Goal: Task Accomplishment & Management: Manage account settings

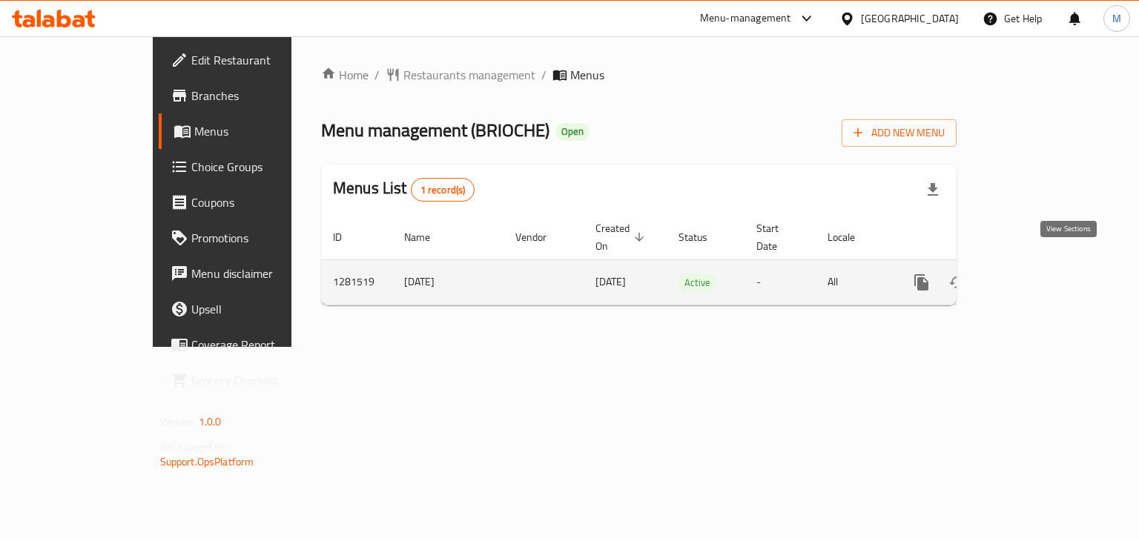
click at [1037, 274] on icon "enhanced table" at bounding box center [1028, 283] width 18 height 18
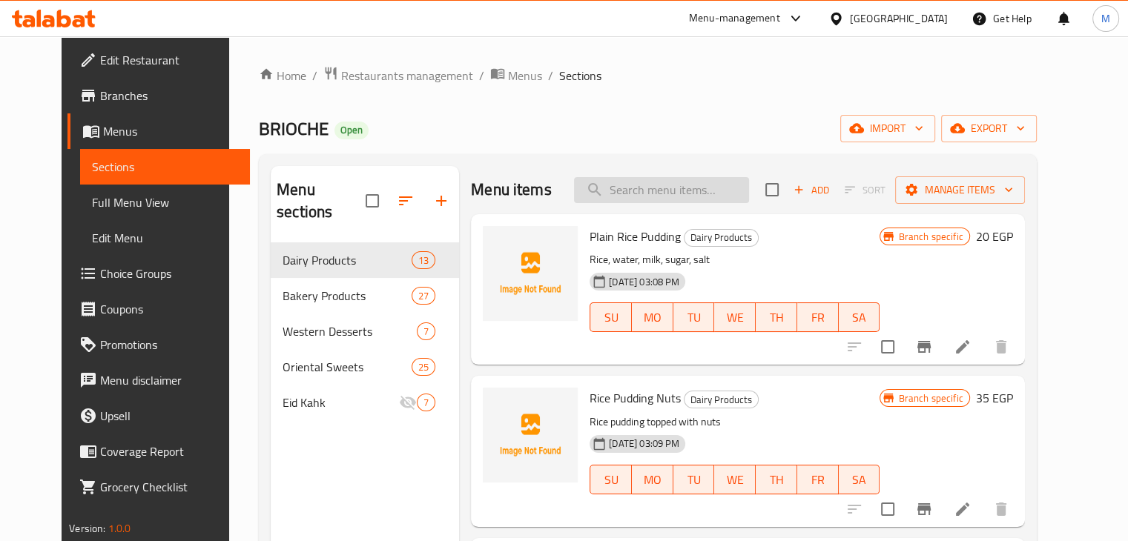
click at [652, 182] on input "search" at bounding box center [661, 190] width 175 height 26
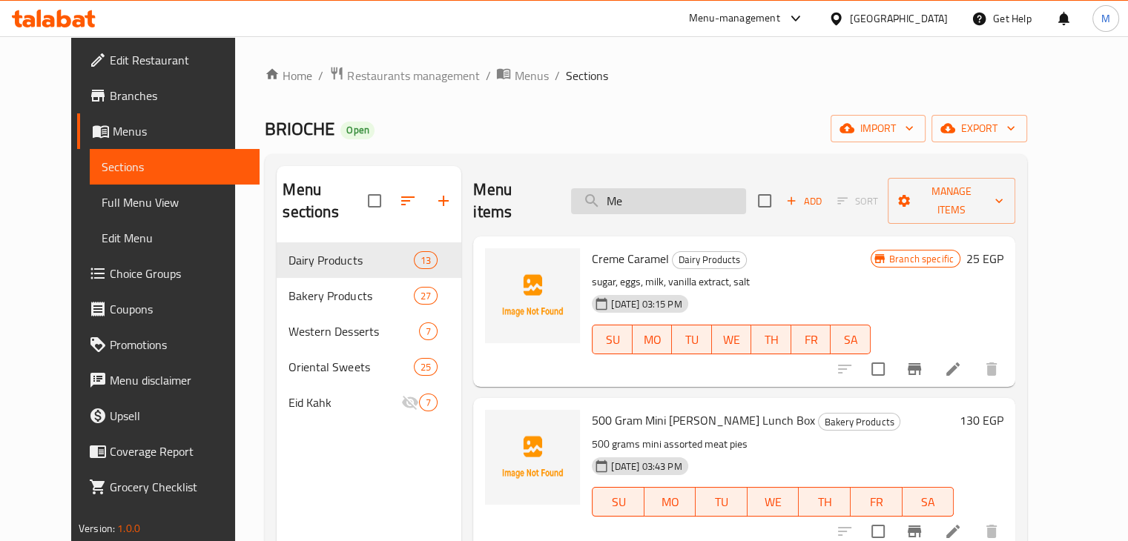
type input "M"
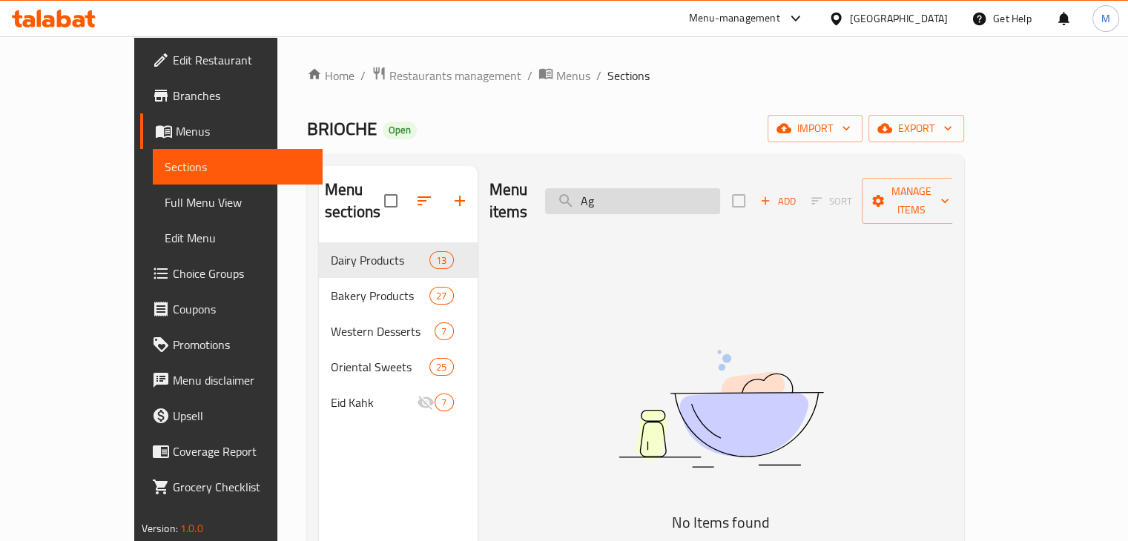
type input "A"
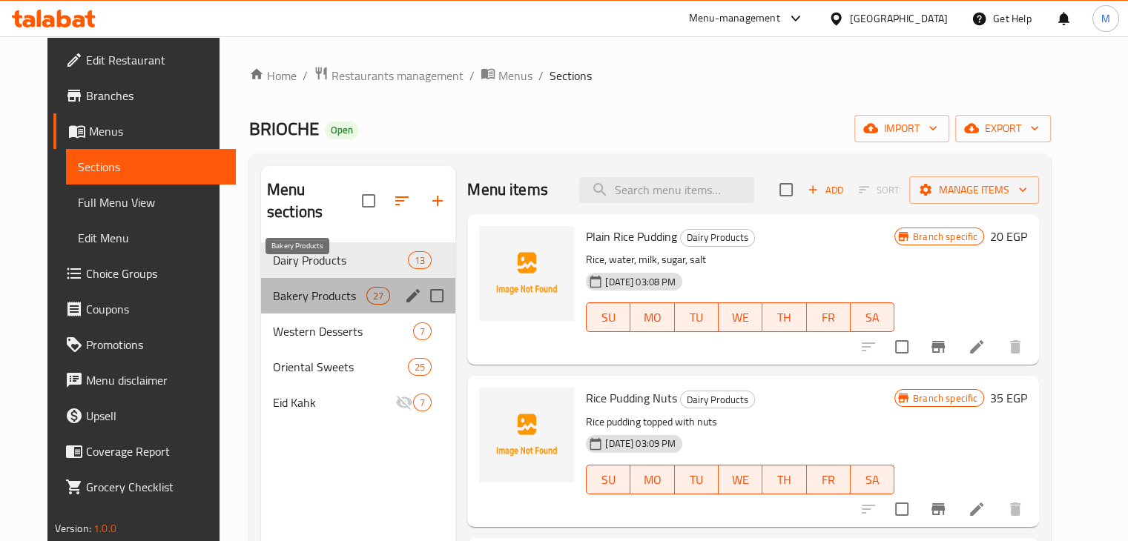
click at [321, 287] on span "Bakery Products" at bounding box center [319, 296] width 93 height 18
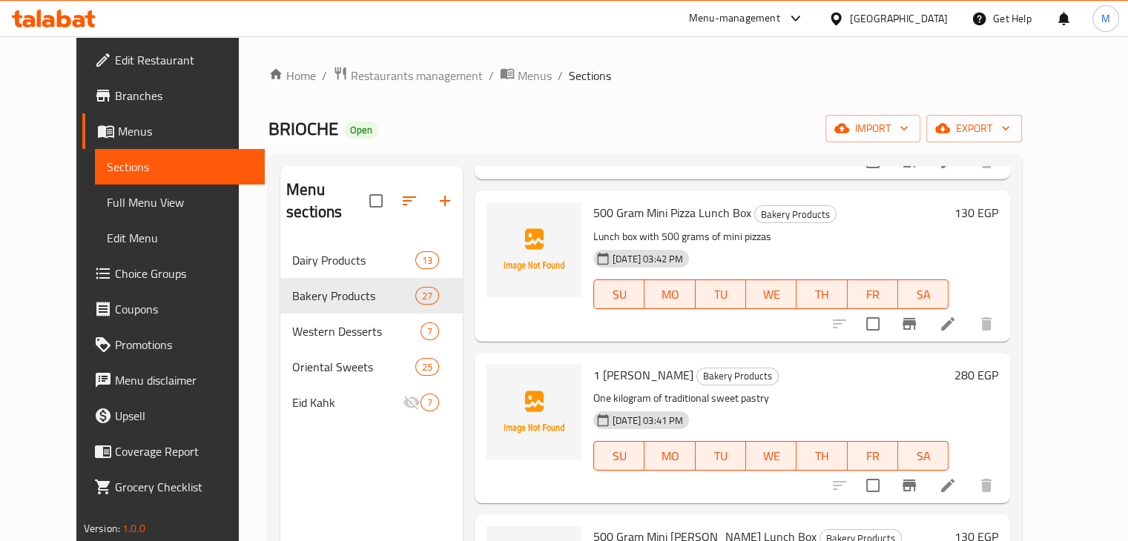
scroll to position [343, 0]
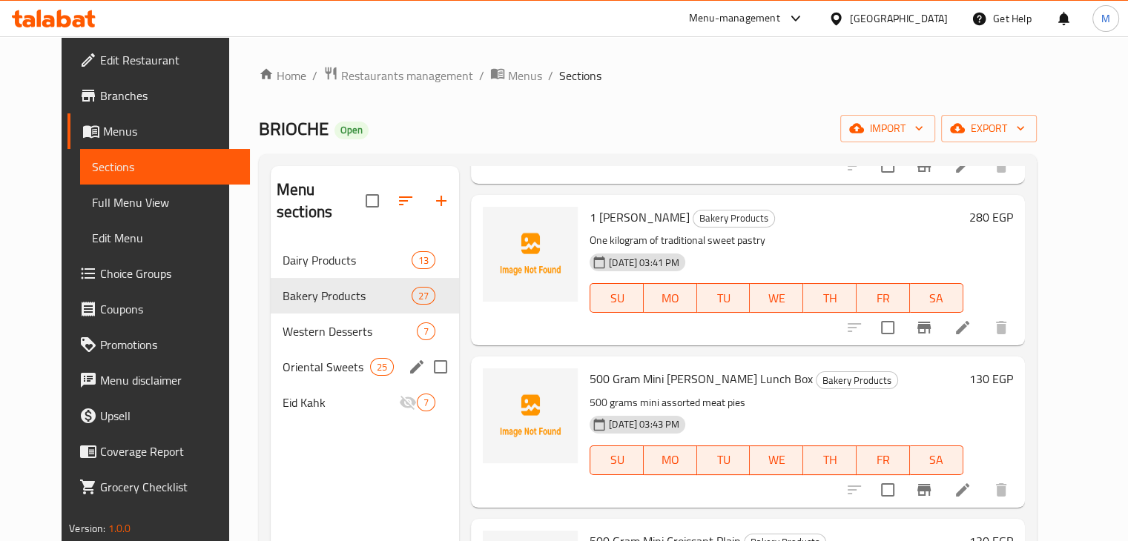
click at [341, 358] on span "Oriental Sweets" at bounding box center [325, 367] width 87 height 18
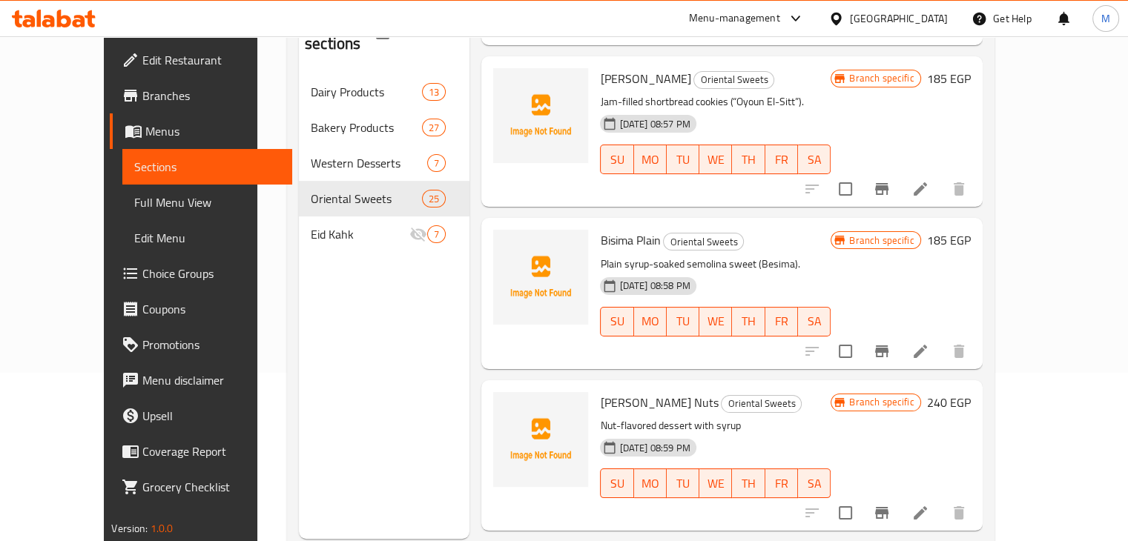
scroll to position [208, 0]
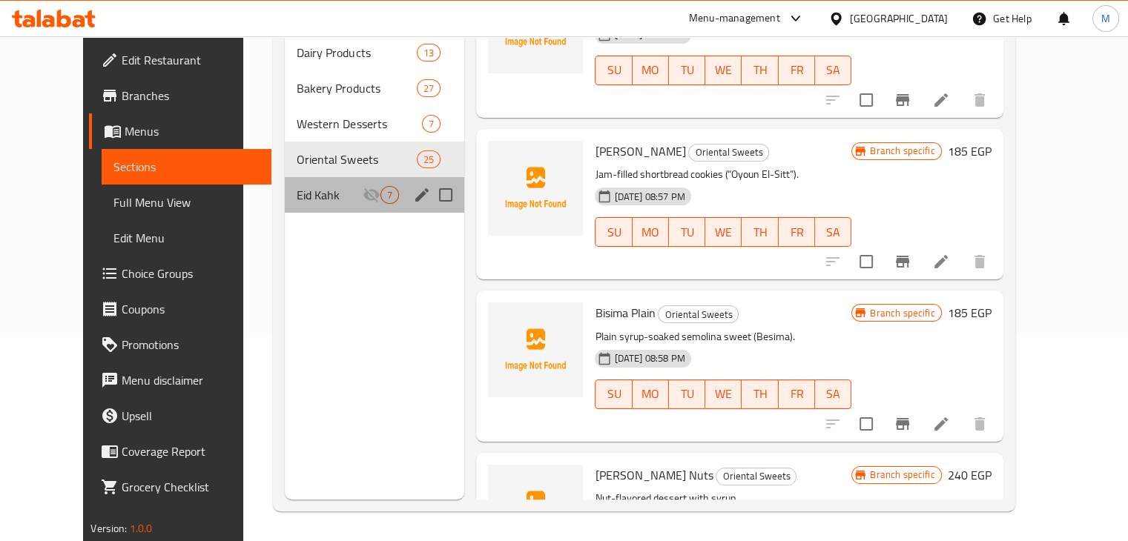
click at [286, 177] on div "Eid Kahk 7" at bounding box center [374, 195] width 179 height 36
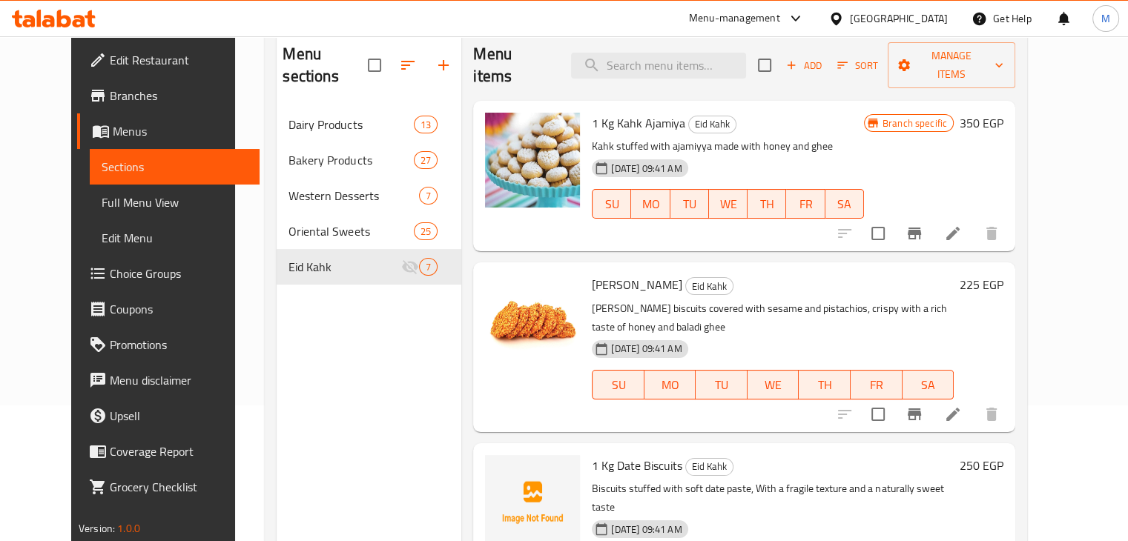
scroll to position [133, 0]
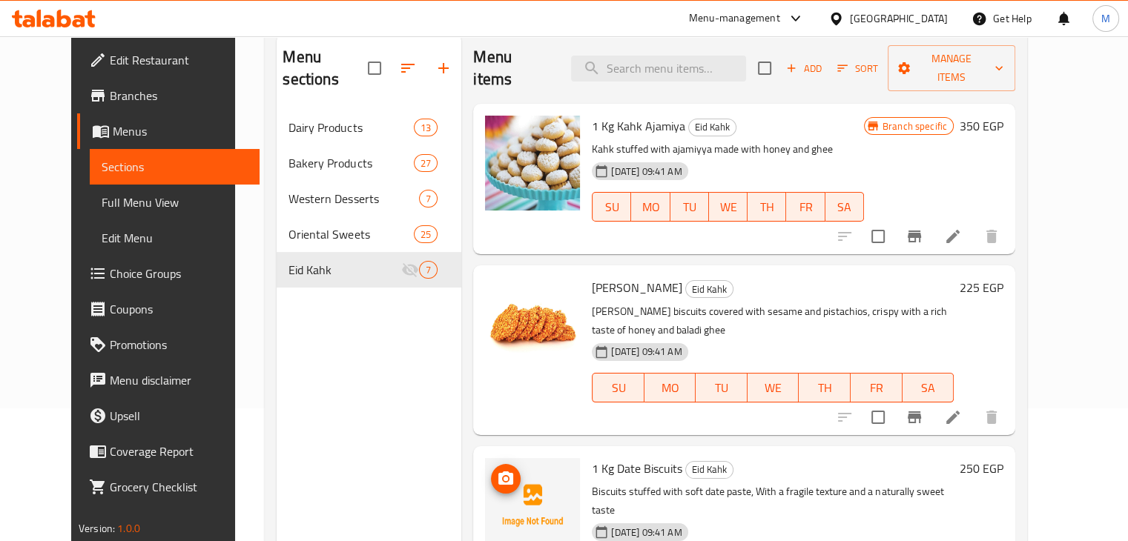
click at [491, 470] on span "upload picture" at bounding box center [506, 479] width 30 height 18
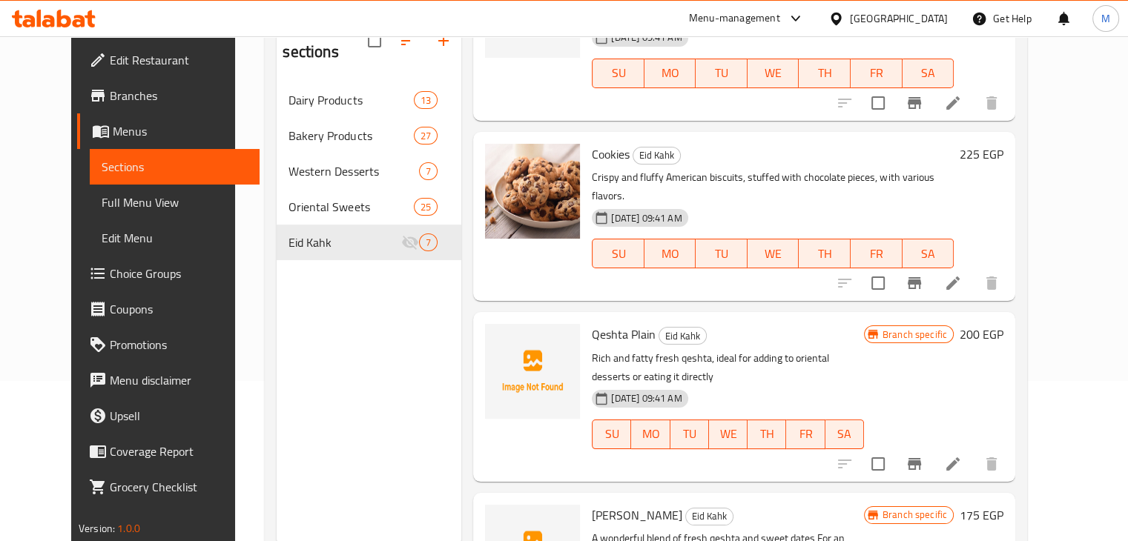
scroll to position [208, 0]
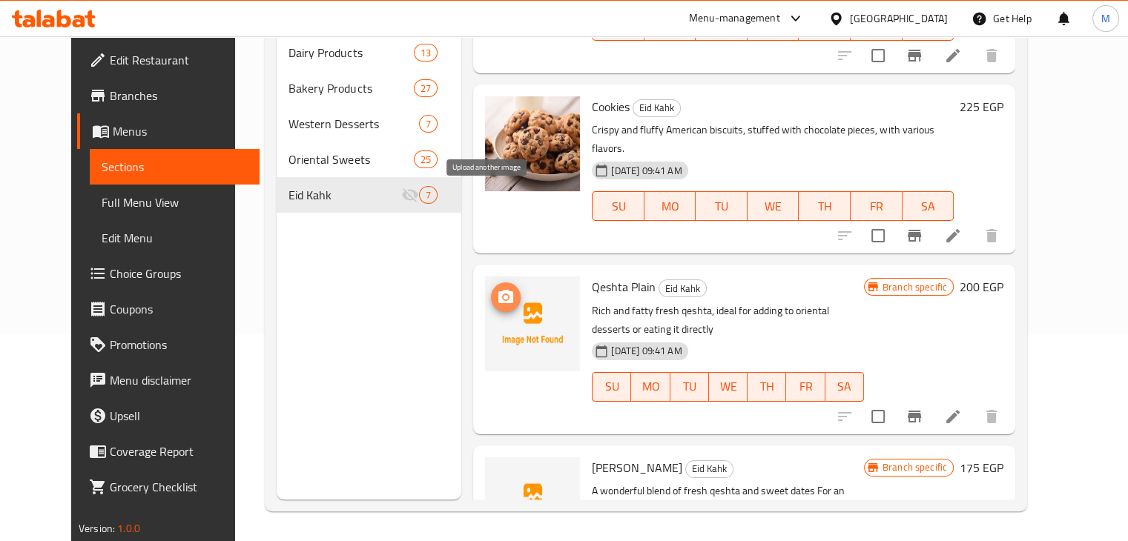
click at [498, 290] on icon "upload picture" at bounding box center [505, 296] width 15 height 13
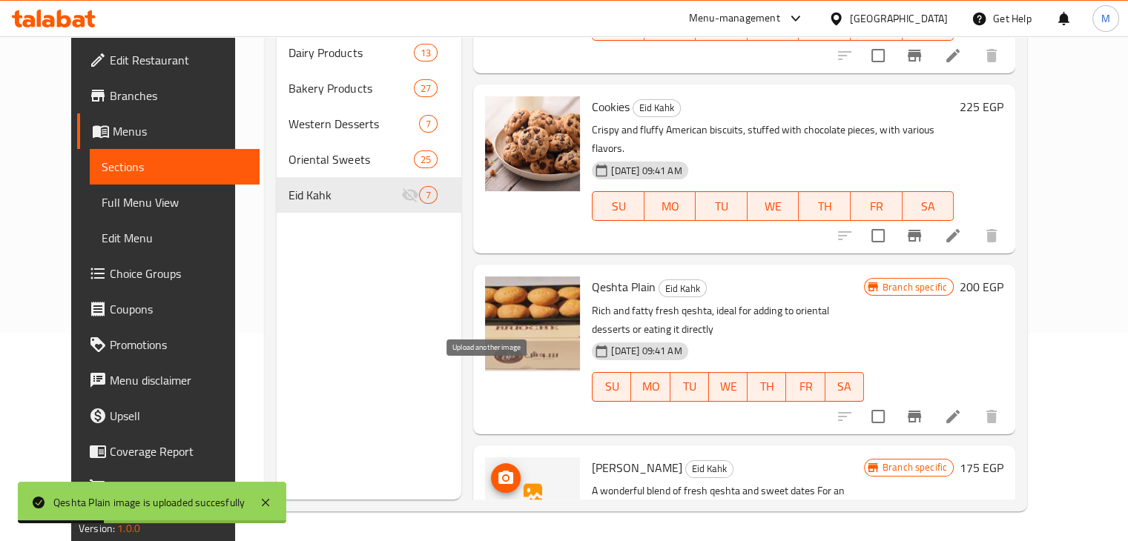
click at [497, 469] on icon "upload picture" at bounding box center [506, 478] width 18 height 18
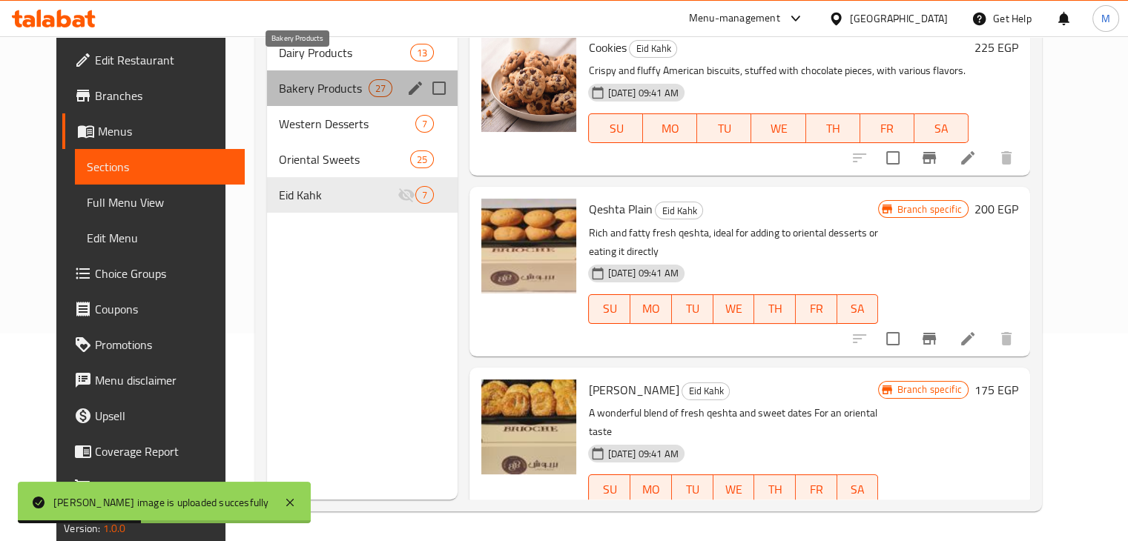
click at [304, 79] on span "Bakery Products" at bounding box center [324, 88] width 90 height 18
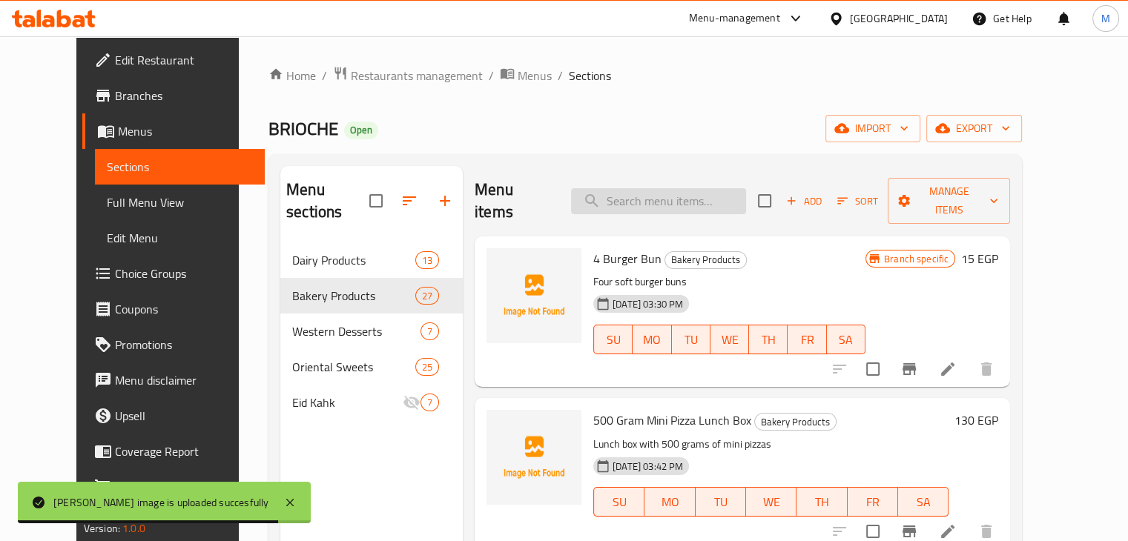
click at [730, 188] on input "search" at bounding box center [658, 201] width 175 height 26
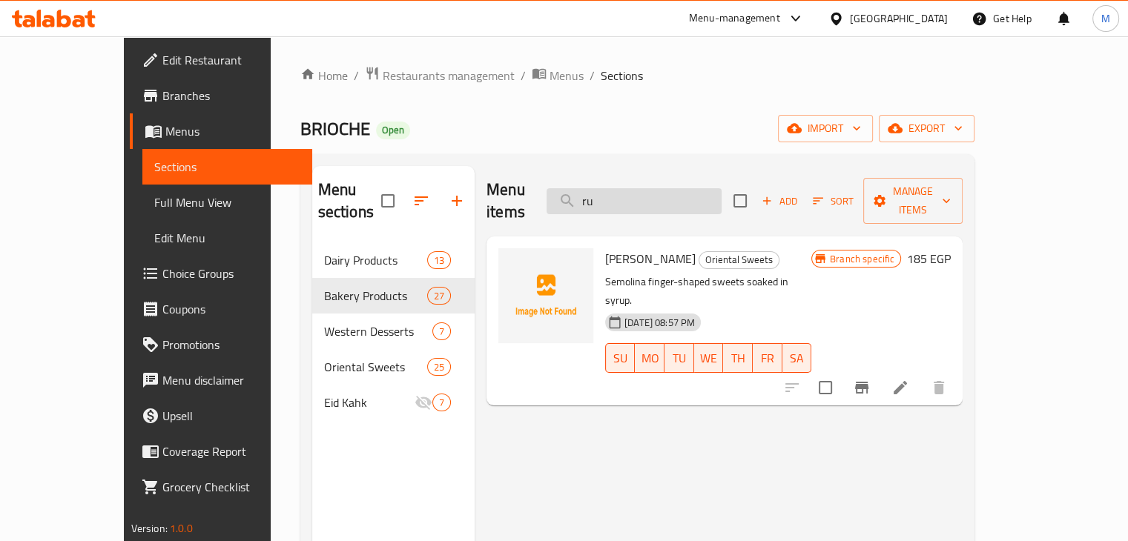
type input "r"
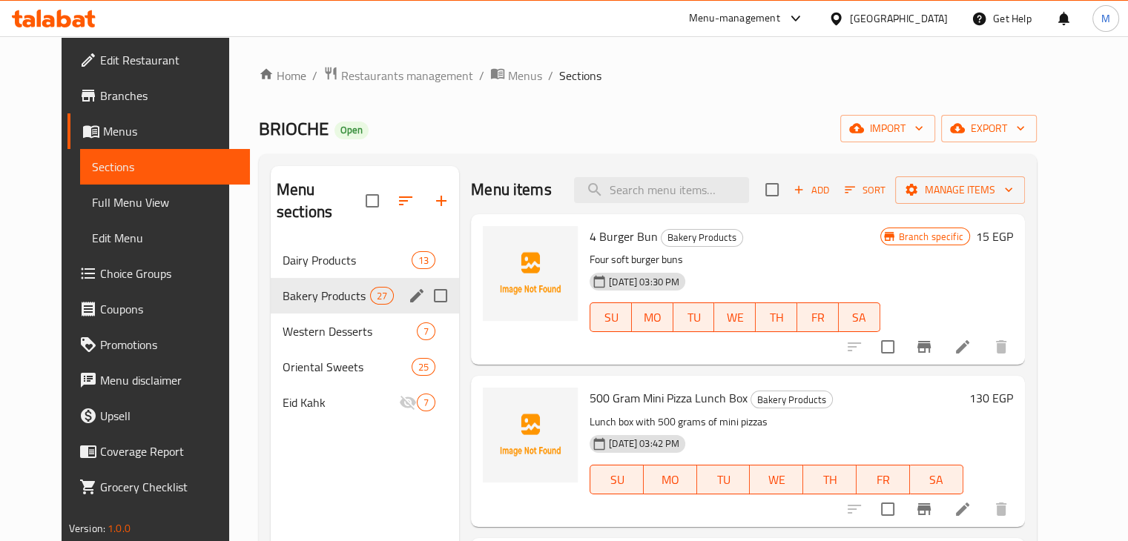
click at [311, 250] on div "Dairy Products 13" at bounding box center [365, 260] width 188 height 36
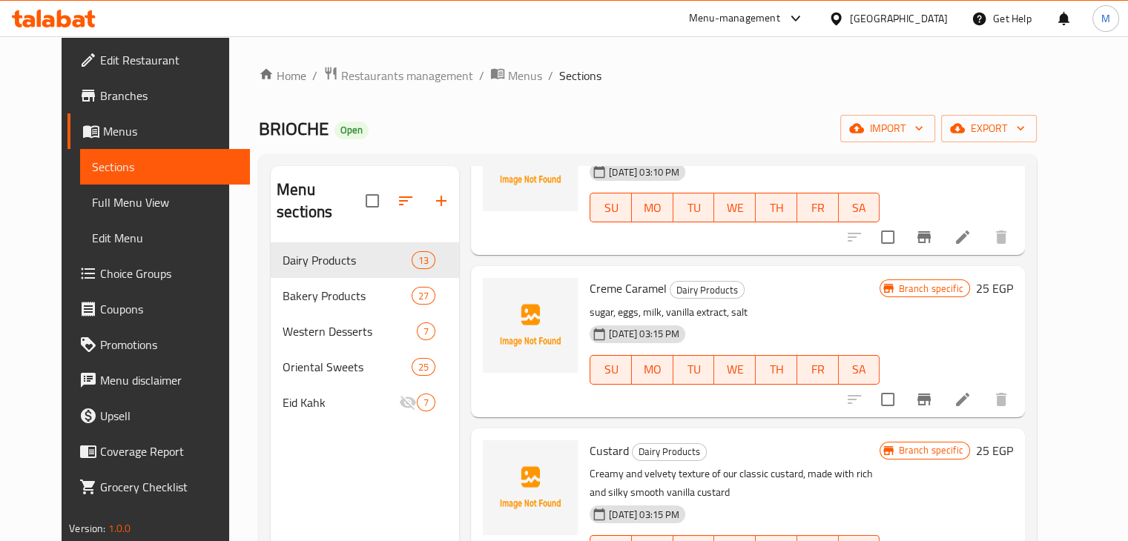
scroll to position [1620, 0]
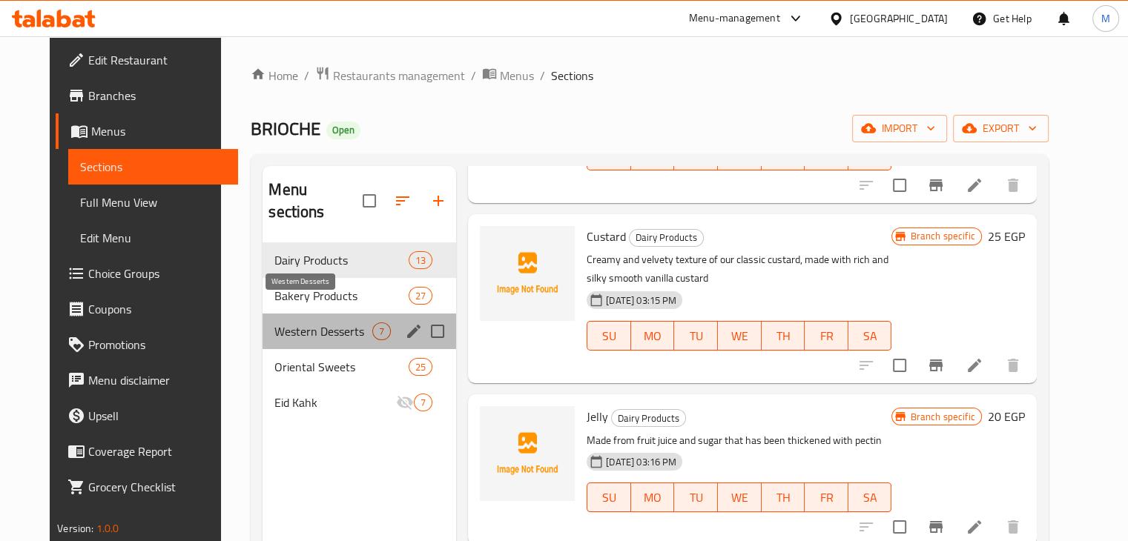
click at [300, 323] on span "Western Desserts" at bounding box center [323, 332] width 98 height 18
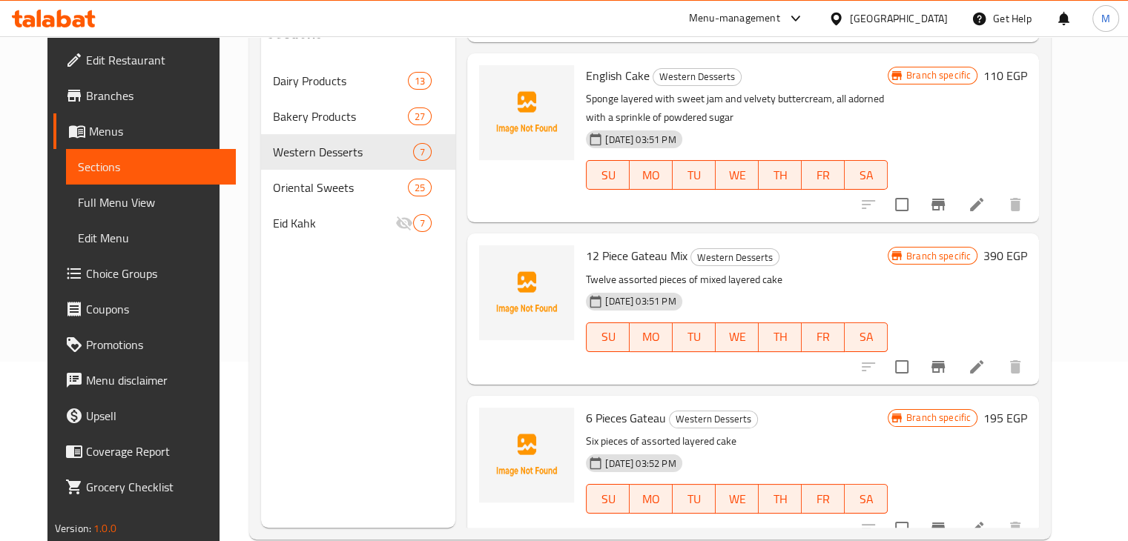
scroll to position [181, 0]
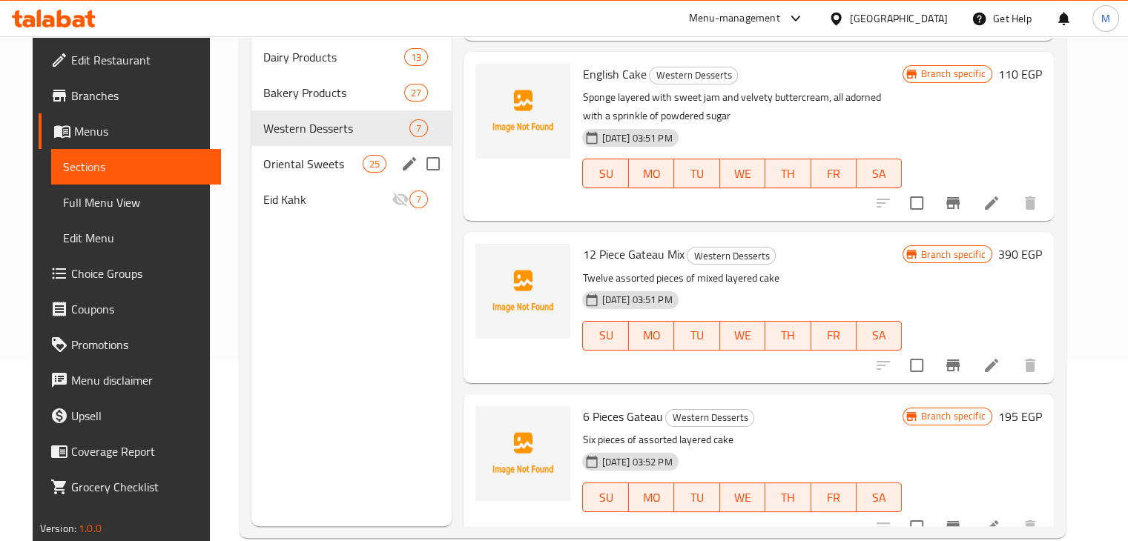
click at [288, 162] on span "Oriental Sweets" at bounding box center [312, 164] width 99 height 18
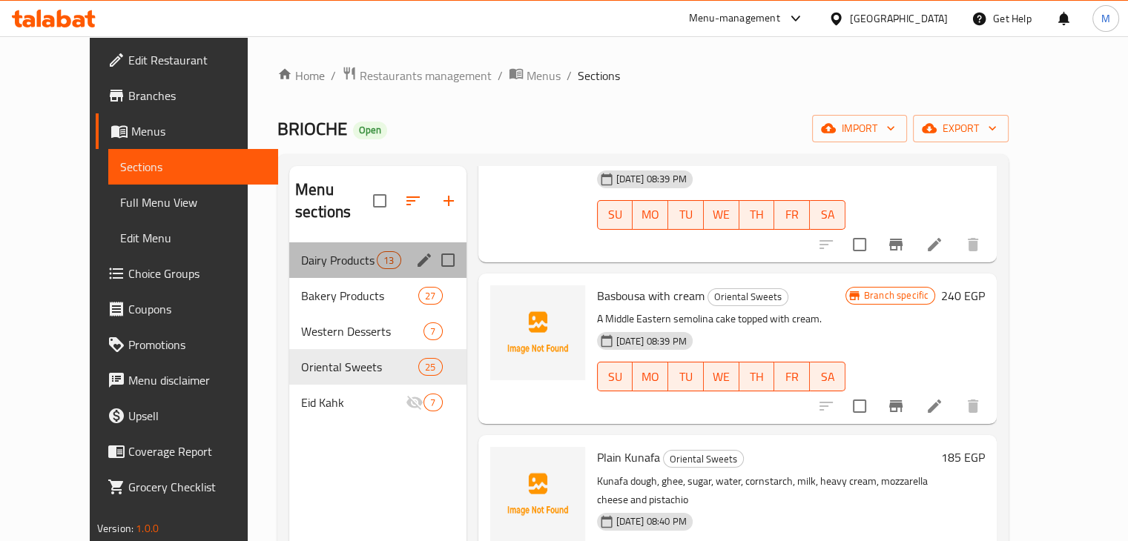
click at [305, 252] on div "Dairy Products 13" at bounding box center [377, 260] width 177 height 36
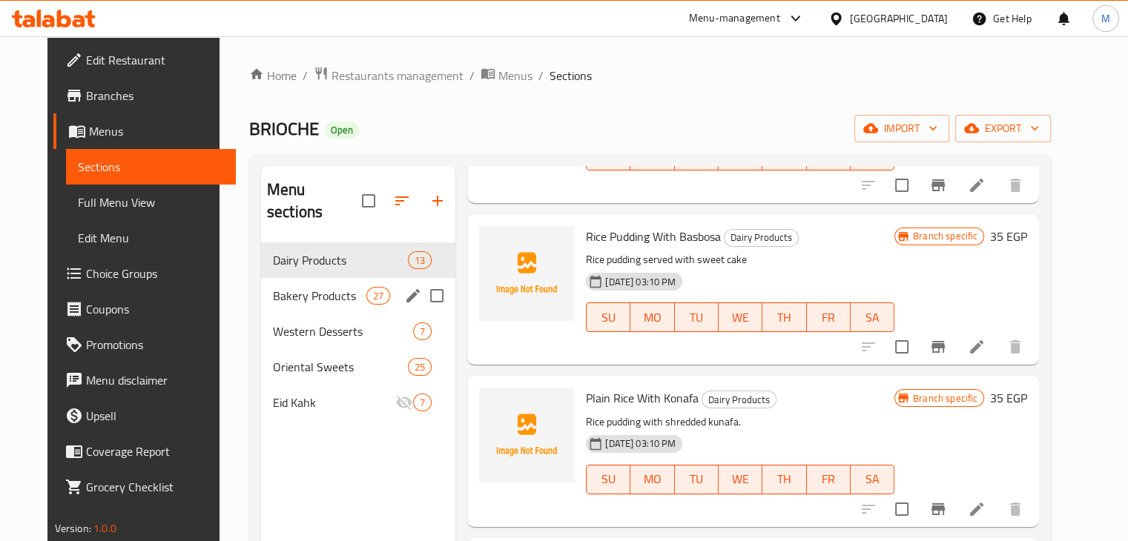
click at [288, 278] on div "Bakery Products 27" at bounding box center [358, 296] width 194 height 36
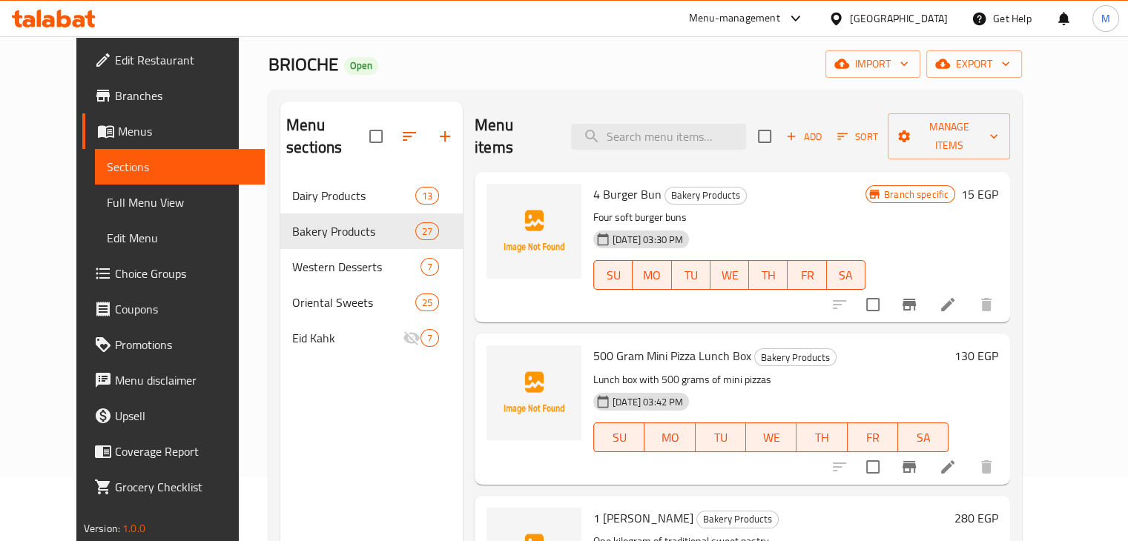
scroll to position [23, 0]
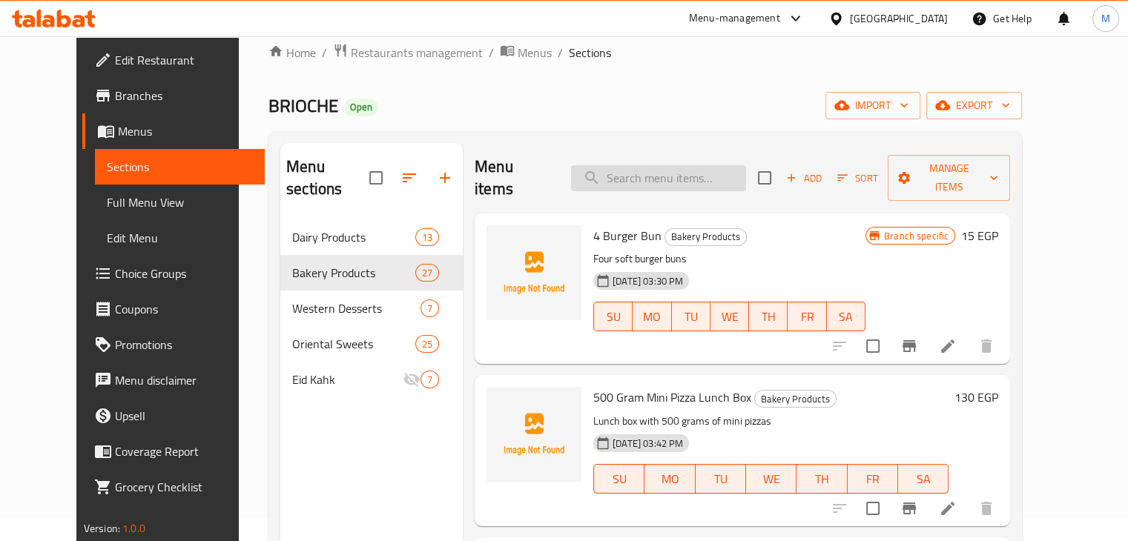
click at [663, 165] on input "search" at bounding box center [658, 178] width 175 height 26
type input "cheese"
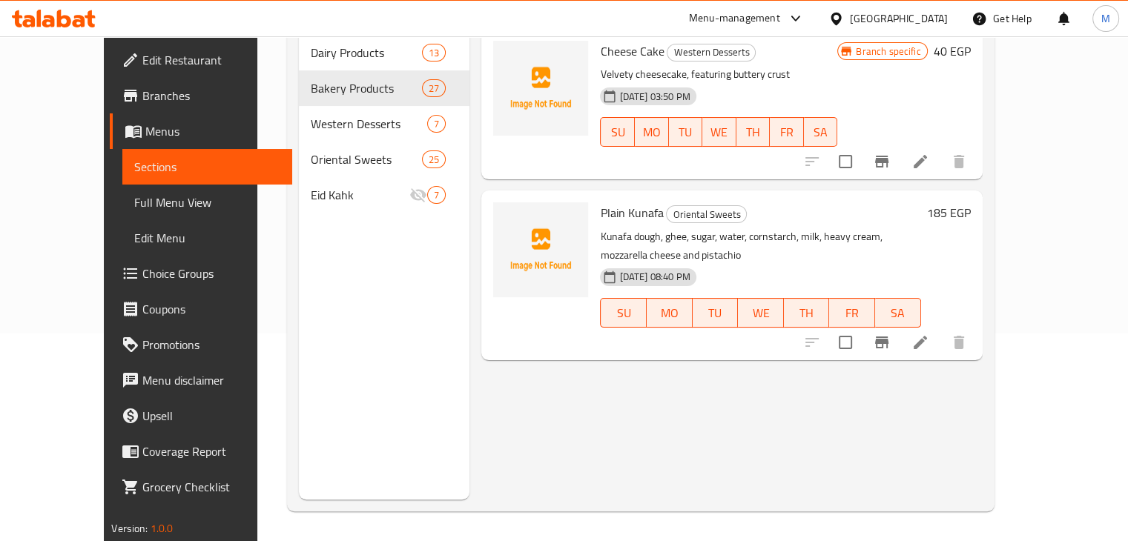
scroll to position [0, 0]
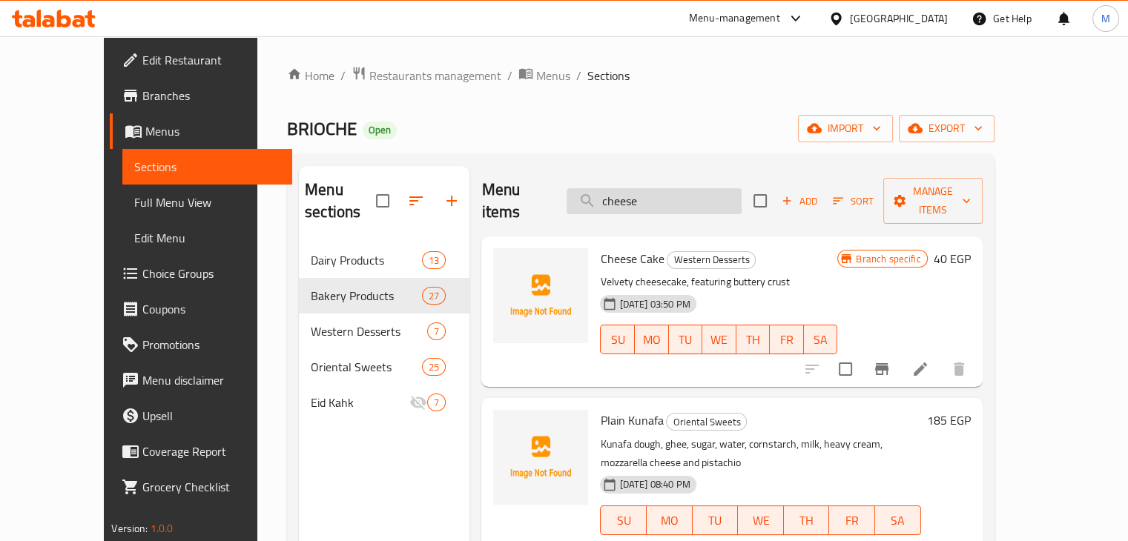
click at [671, 188] on input "cheese" at bounding box center [653, 201] width 175 height 26
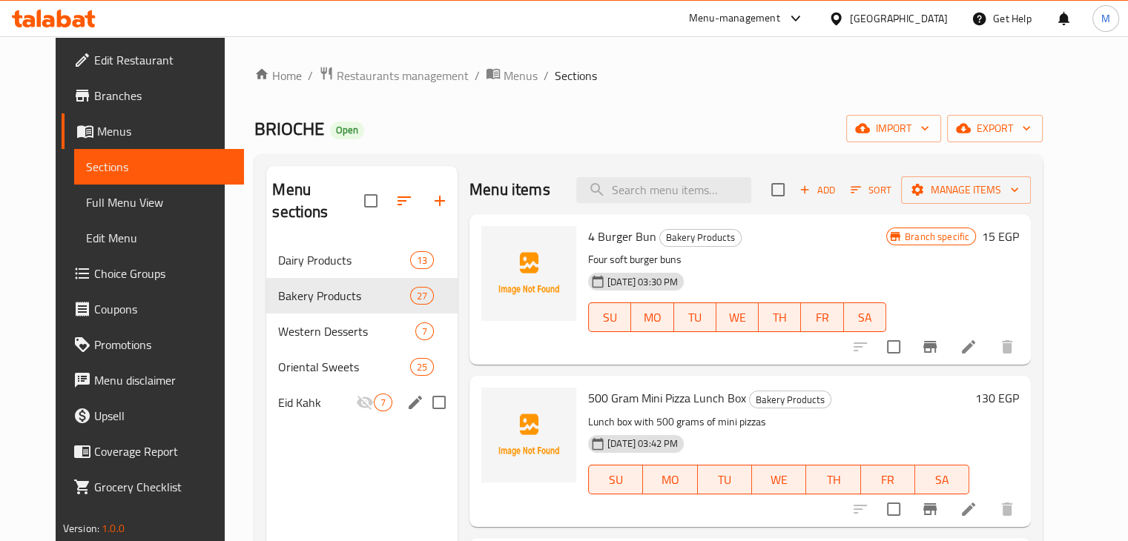
click at [267, 400] on nav "Dairy Products 13 Bakery Products 27 Western Desserts 7 Oriental Sweets 25 Eid …" at bounding box center [361, 332] width 191 height 190
click at [285, 391] on div "Eid Kahk 7" at bounding box center [361, 403] width 191 height 36
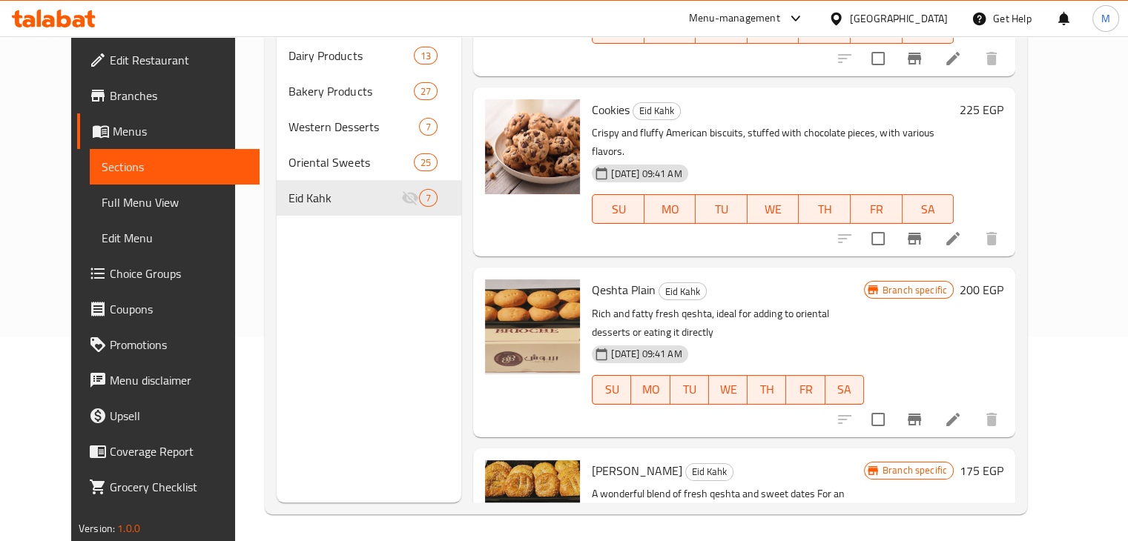
scroll to position [208, 0]
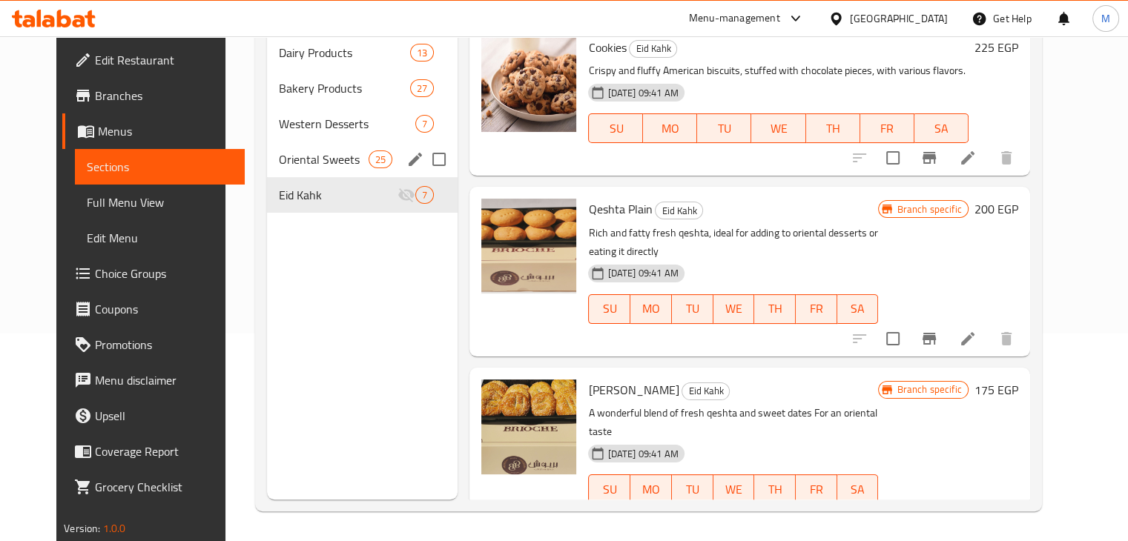
click at [267, 150] on div "Oriental Sweets 25" at bounding box center [362, 160] width 191 height 36
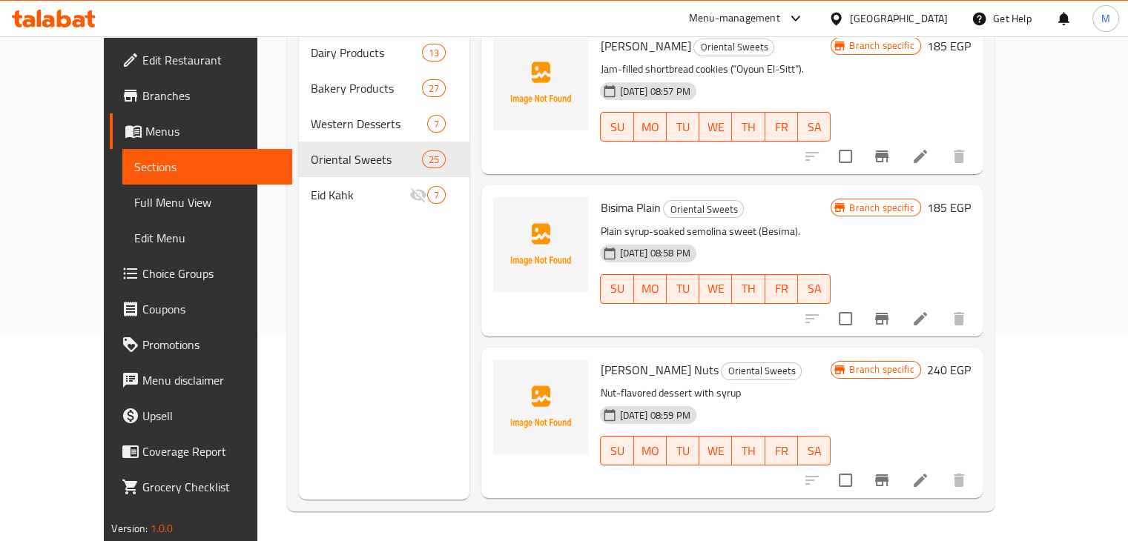
scroll to position [3545, 0]
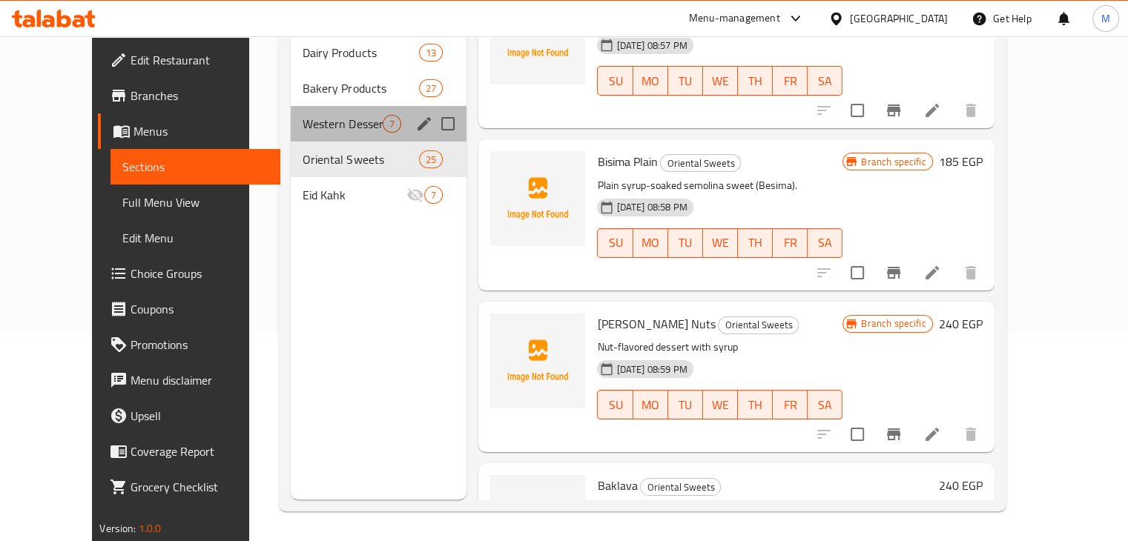
click at [320, 115] on span "Western Desserts" at bounding box center [342, 124] width 80 height 18
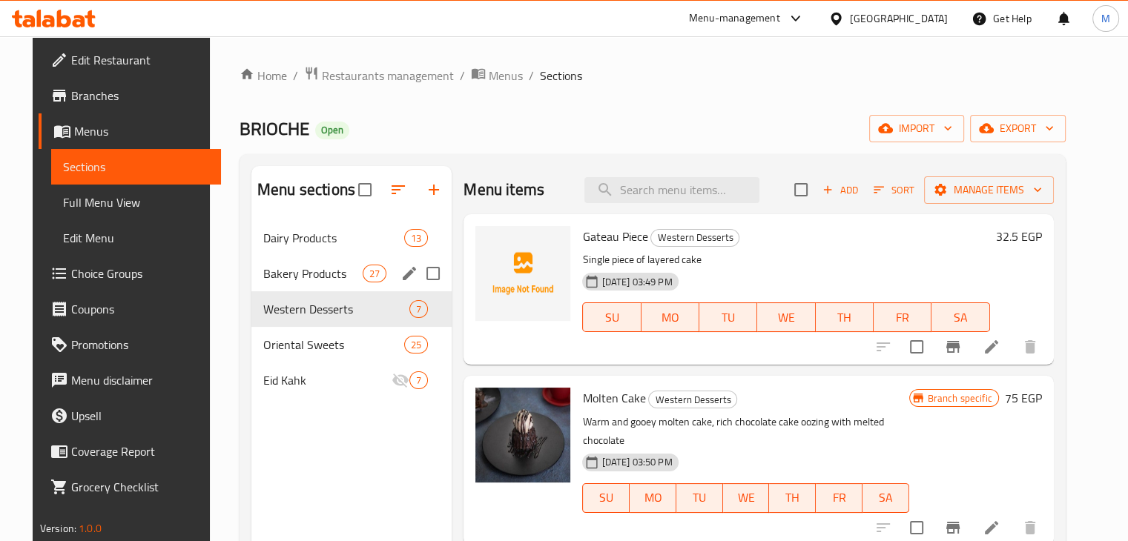
click at [276, 269] on span "Bakery Products" at bounding box center [312, 274] width 99 height 18
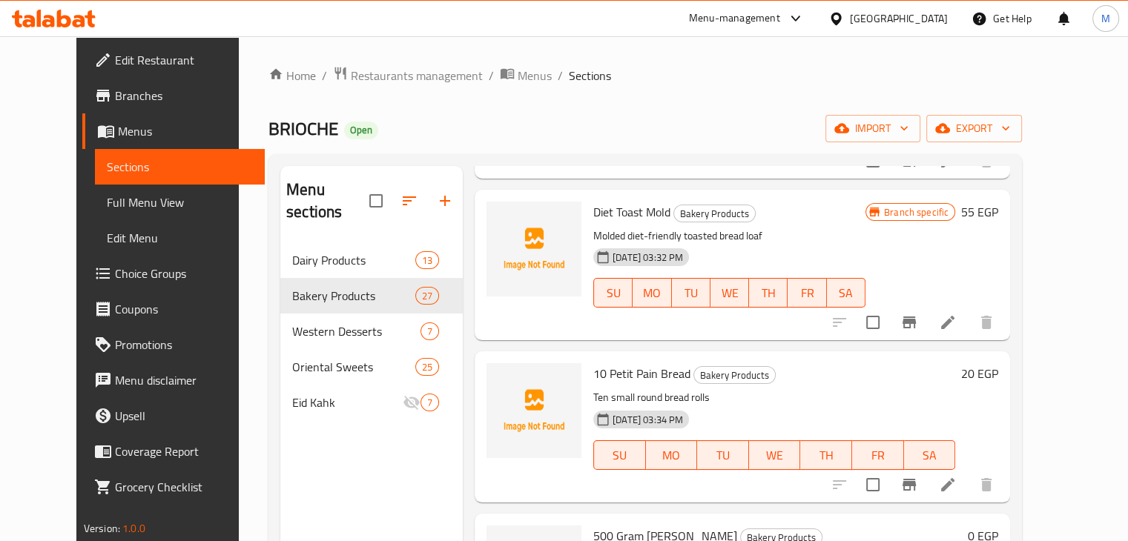
scroll to position [1835, 0]
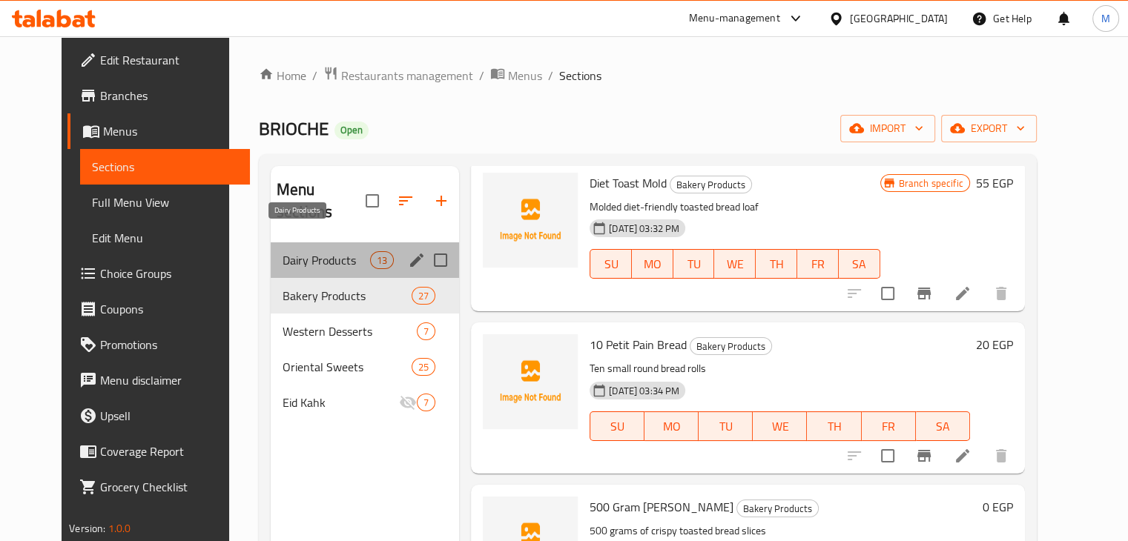
click at [335, 251] on span "Dairy Products" at bounding box center [325, 260] width 87 height 18
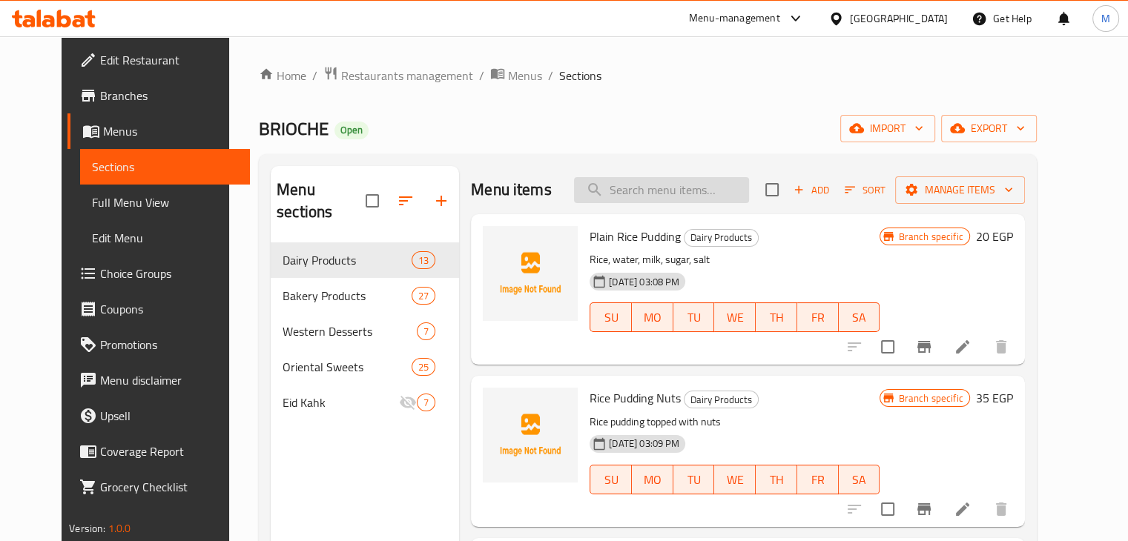
click at [646, 186] on input "search" at bounding box center [661, 190] width 175 height 26
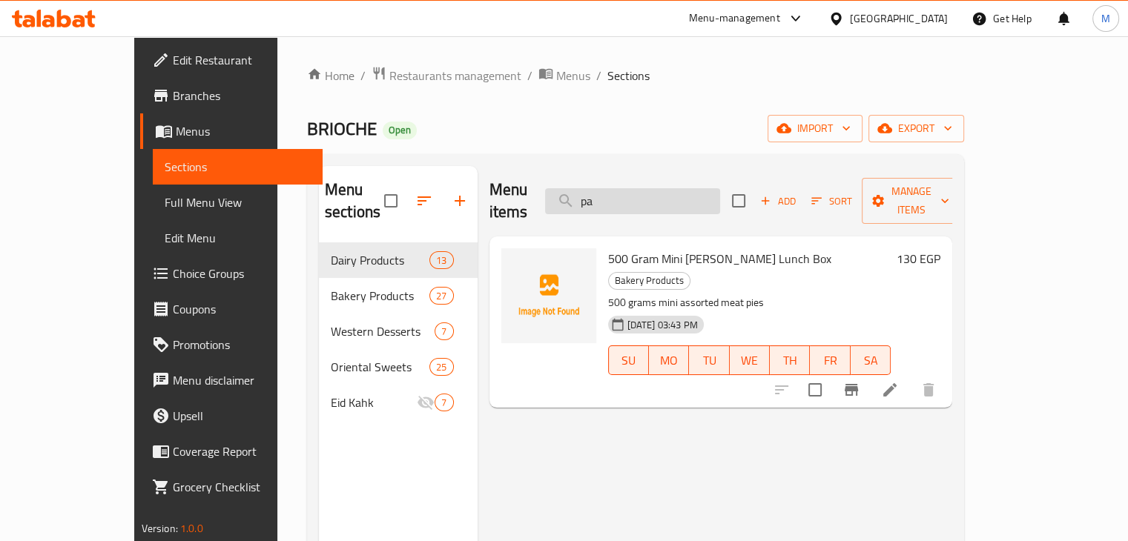
type input "p"
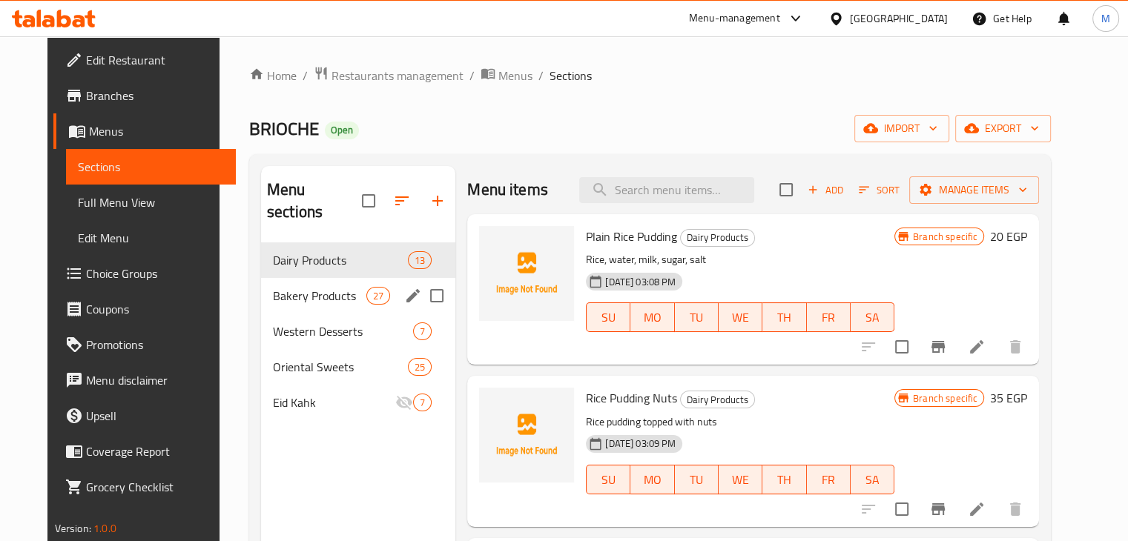
click at [341, 287] on span "Bakery Products" at bounding box center [319, 296] width 93 height 18
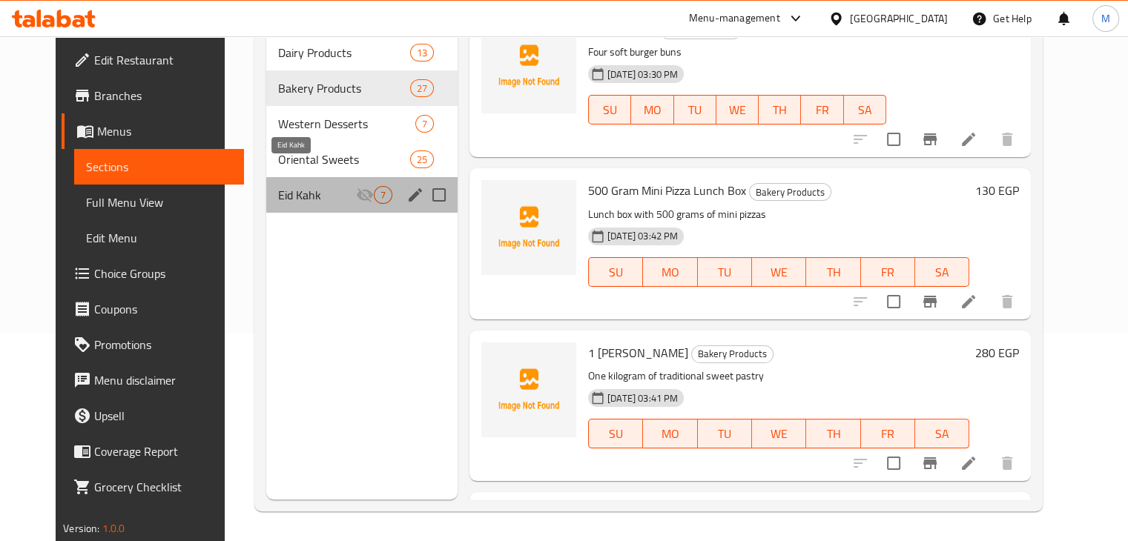
click at [306, 186] on span "Eid Kahk" at bounding box center [317, 195] width 78 height 18
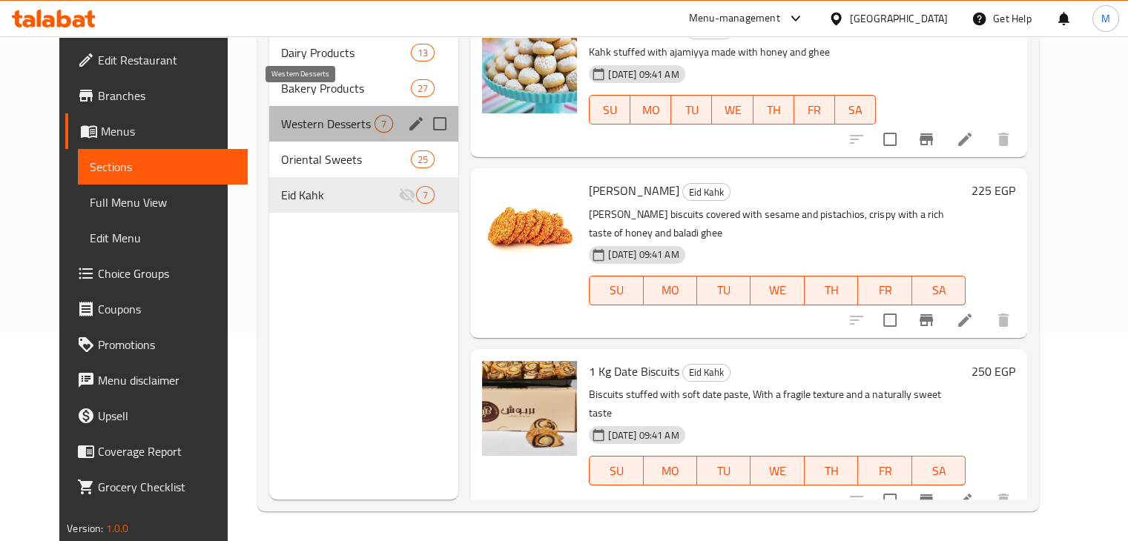
click at [319, 115] on span "Western Desserts" at bounding box center [327, 124] width 93 height 18
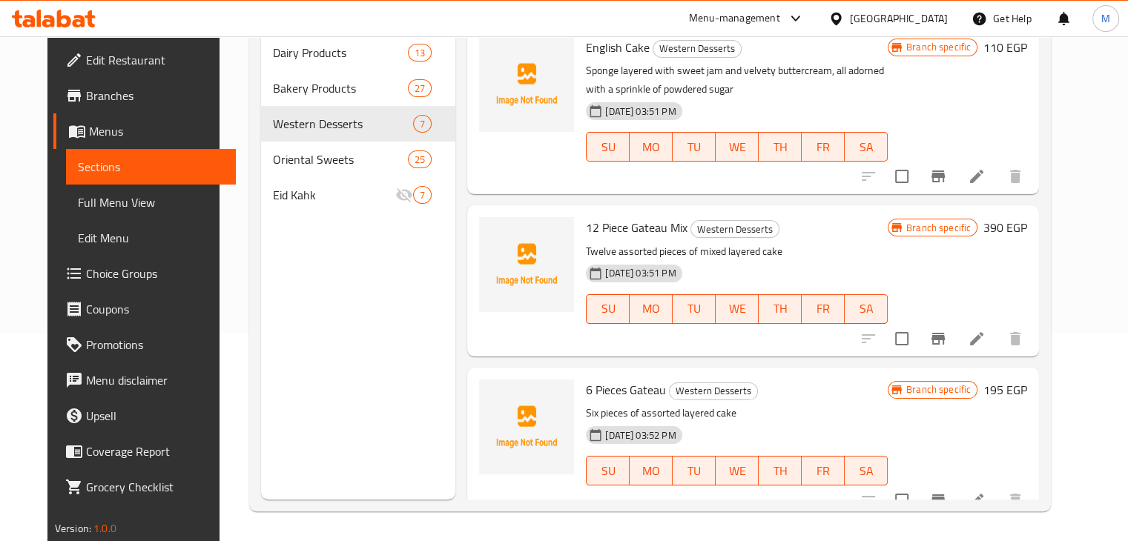
scroll to position [648, 0]
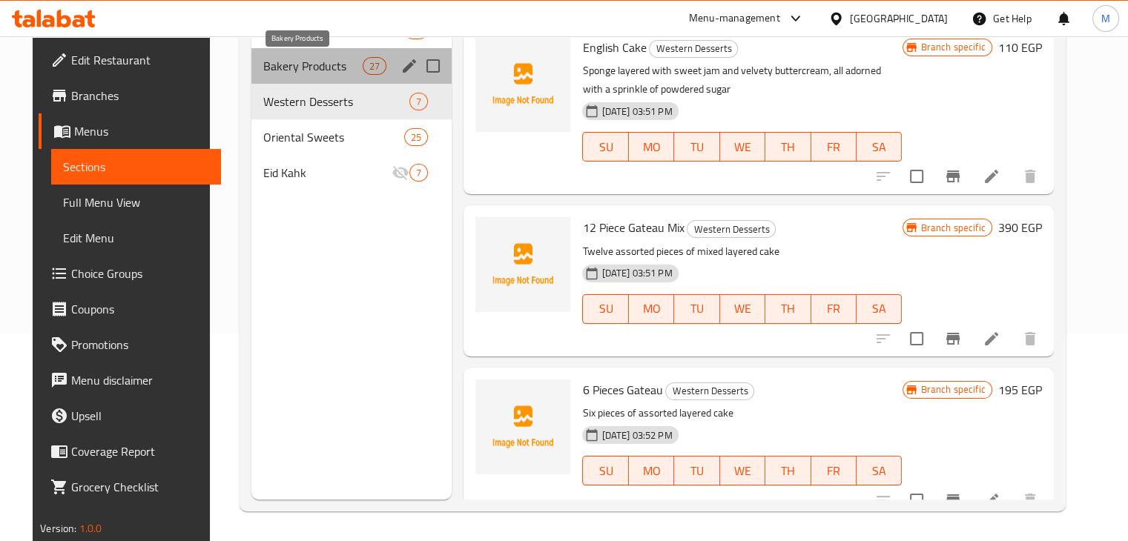
click at [282, 71] on span "Bakery Products" at bounding box center [312, 66] width 99 height 18
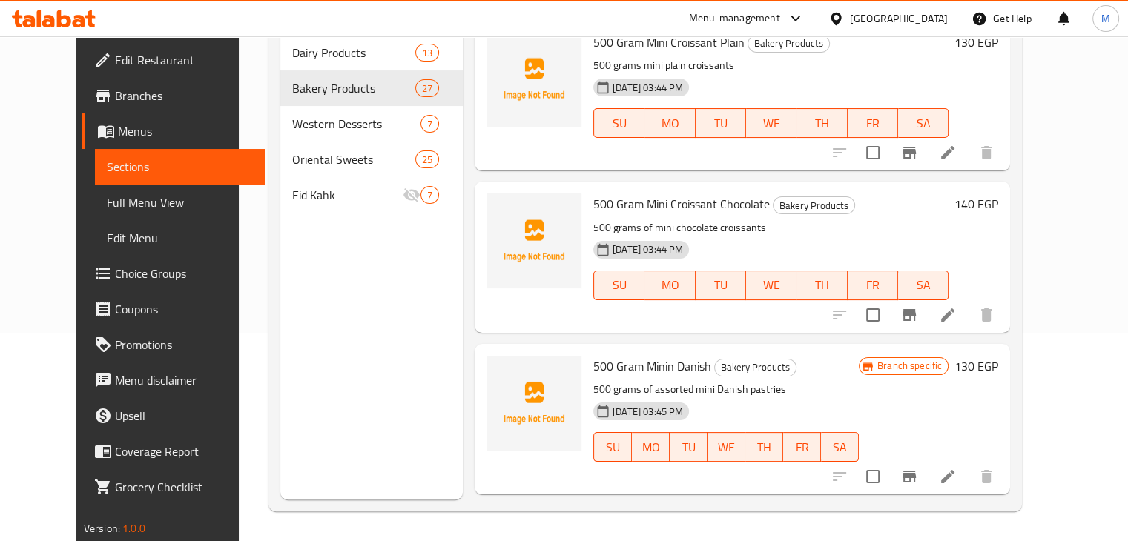
scroll to position [658, 0]
click at [505, 211] on circle "upload picture" at bounding box center [507, 213] width 4 height 4
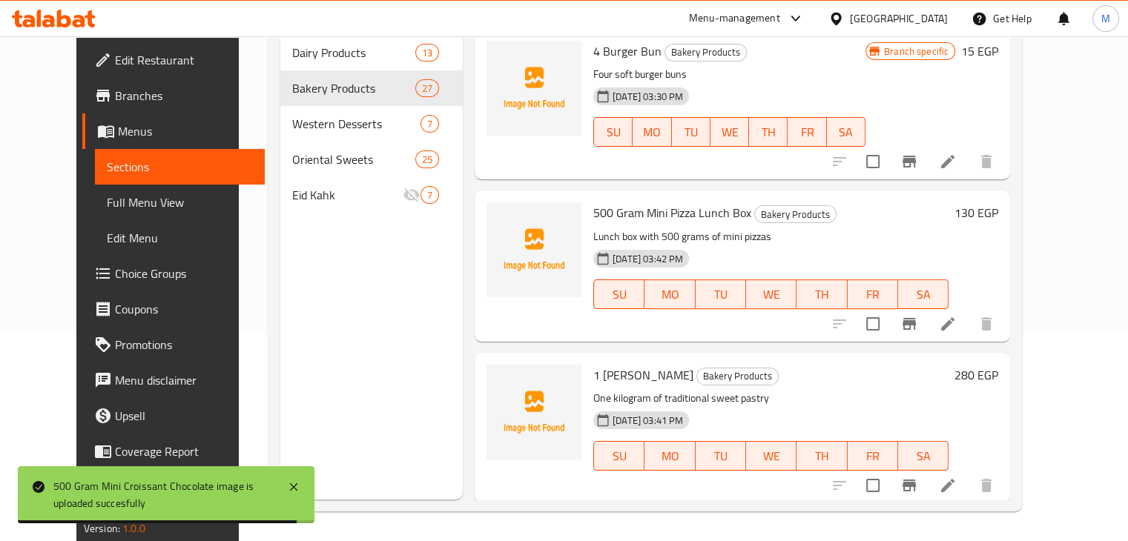
scroll to position [0, 0]
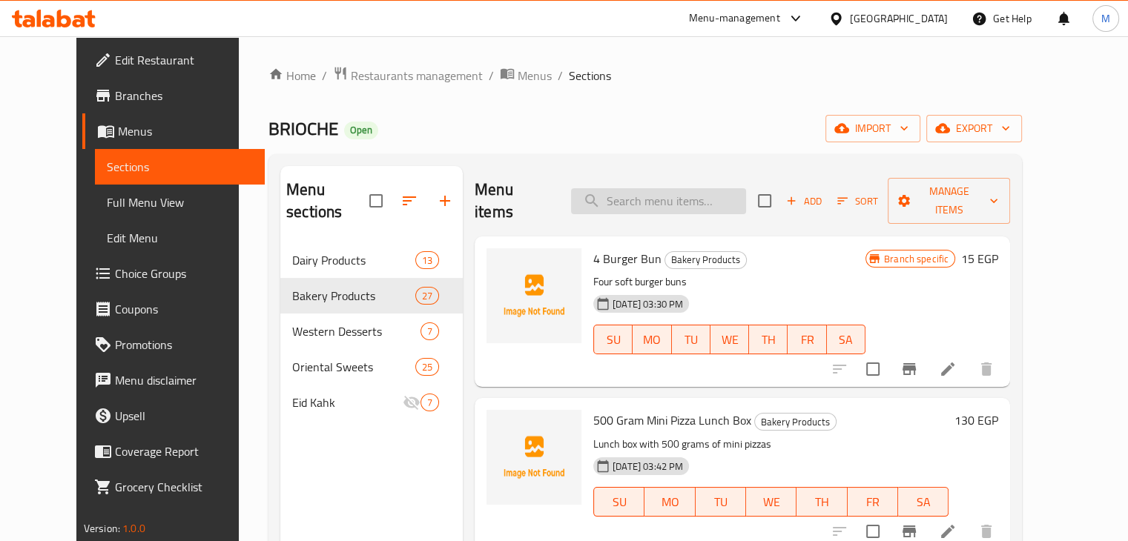
click at [692, 188] on input "search" at bounding box center [658, 201] width 175 height 26
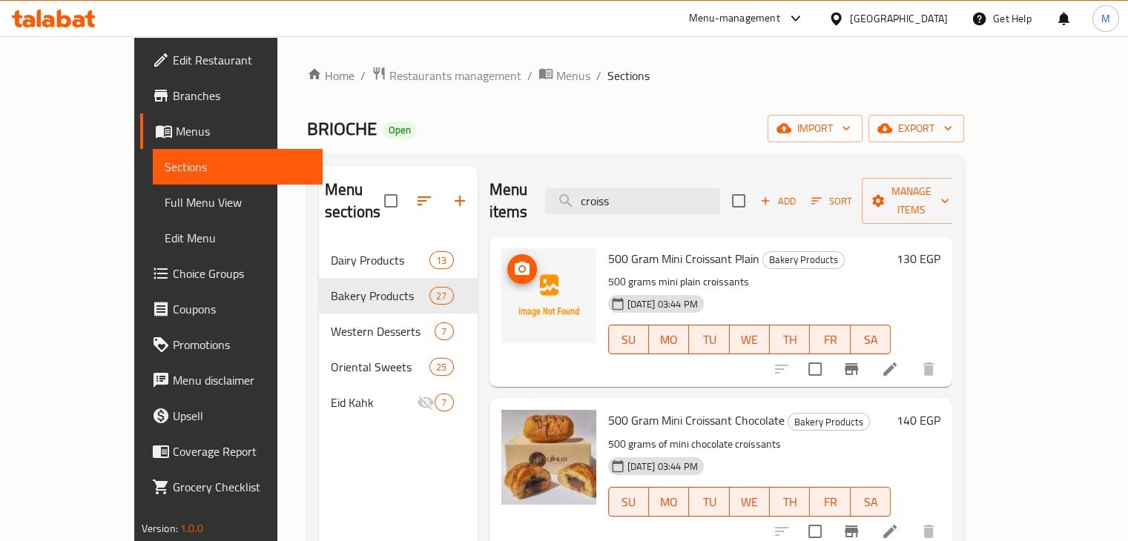
click at [519, 267] on circle "upload picture" at bounding box center [521, 269] width 4 height 4
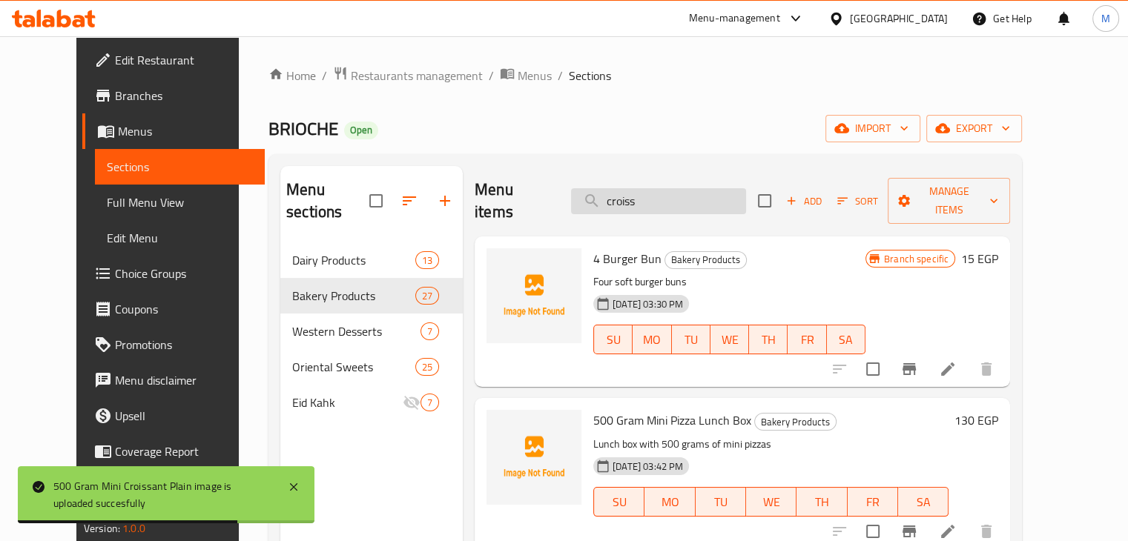
click at [646, 188] on input "croiss" at bounding box center [658, 201] width 175 height 26
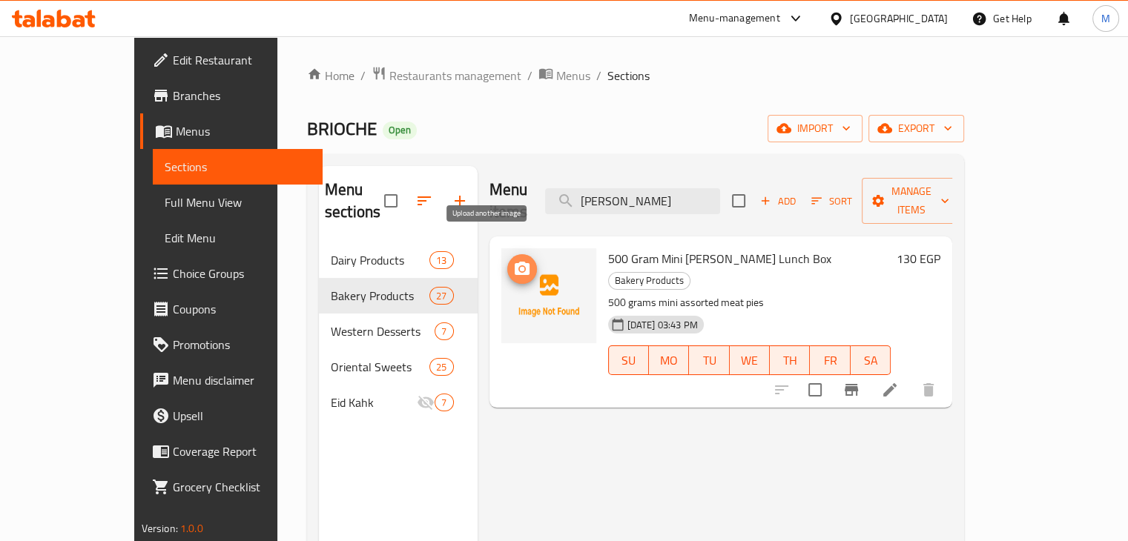
click at [507, 257] on button "upload picture" at bounding box center [522, 269] width 30 height 30
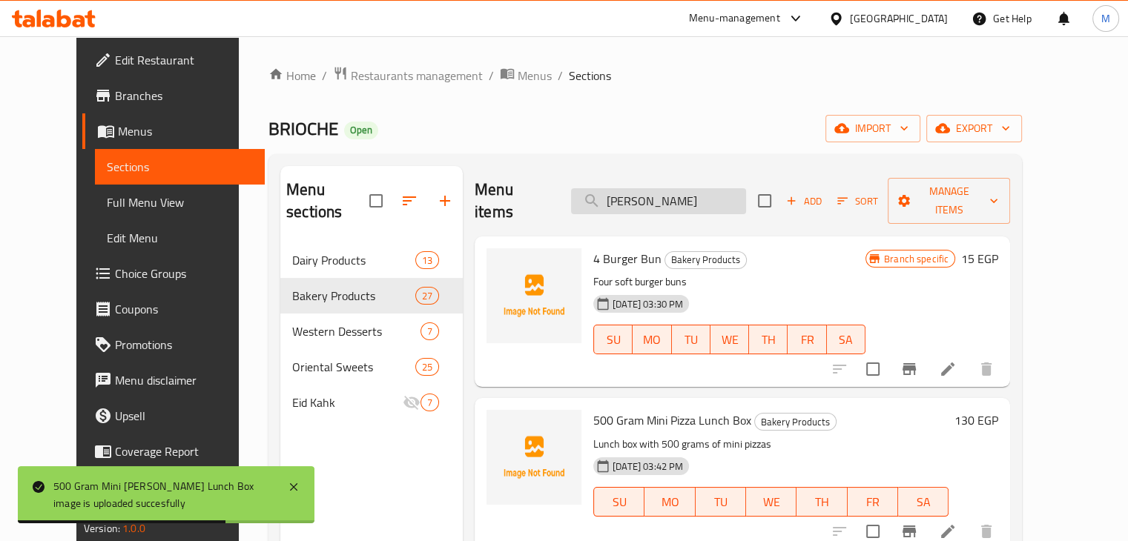
click at [661, 188] on input "pate" at bounding box center [658, 201] width 175 height 26
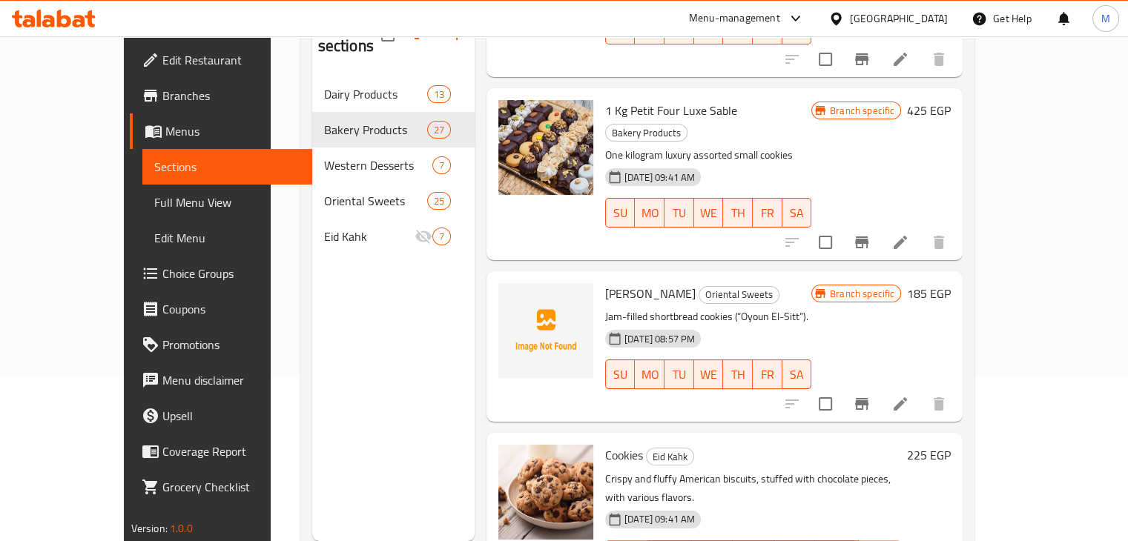
scroll to position [208, 0]
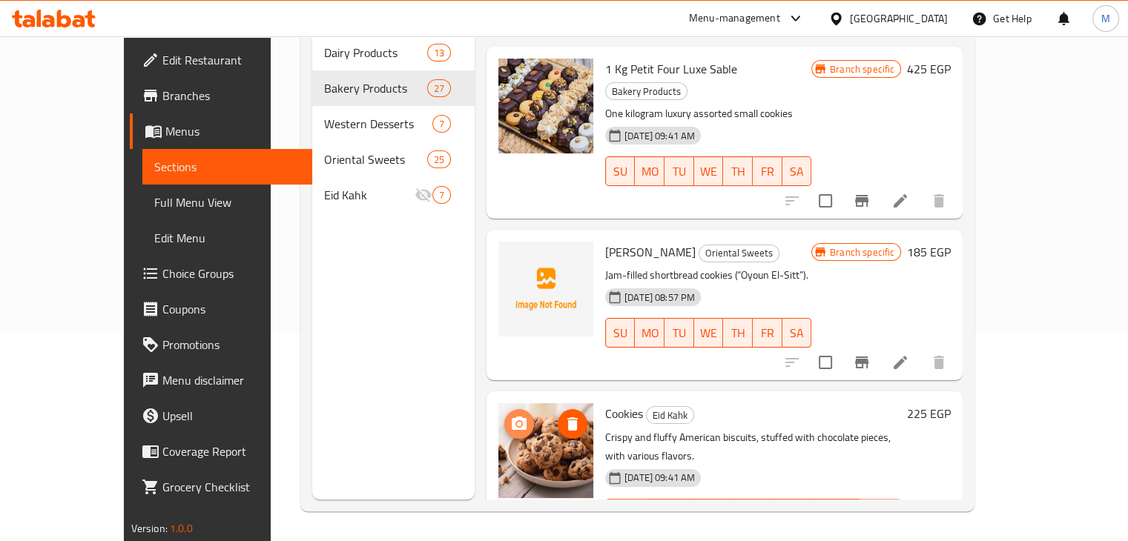
click at [512, 417] on icon "upload picture" at bounding box center [519, 423] width 15 height 13
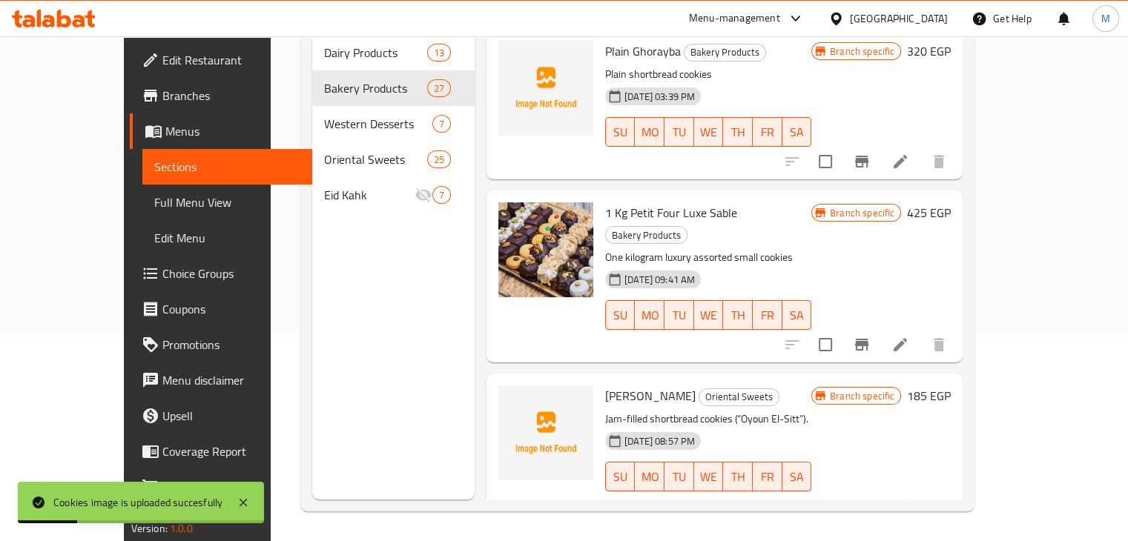
scroll to position [0, 0]
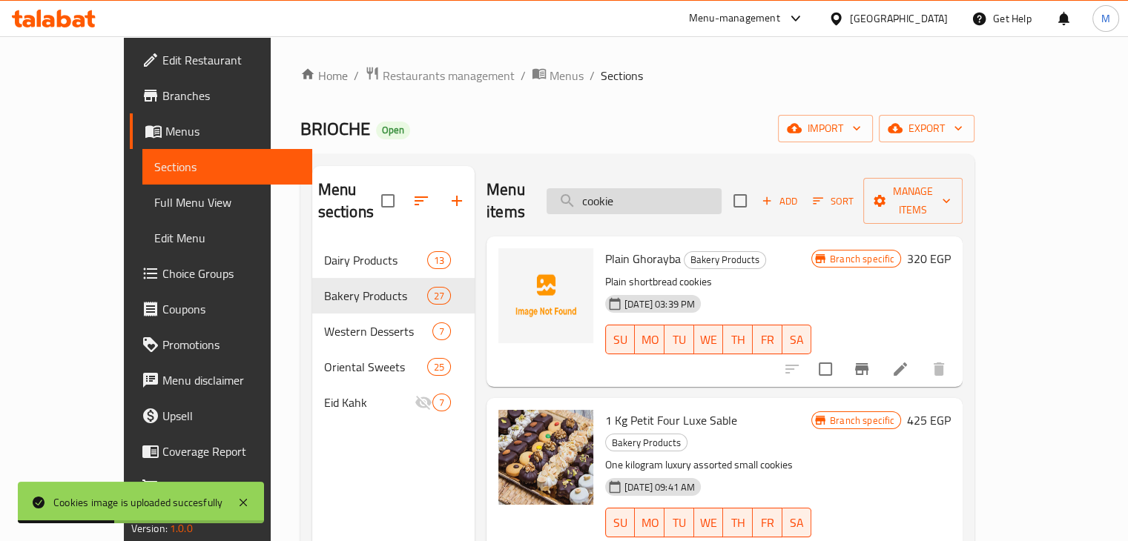
click at [667, 191] on input "cookie" at bounding box center [633, 201] width 175 height 26
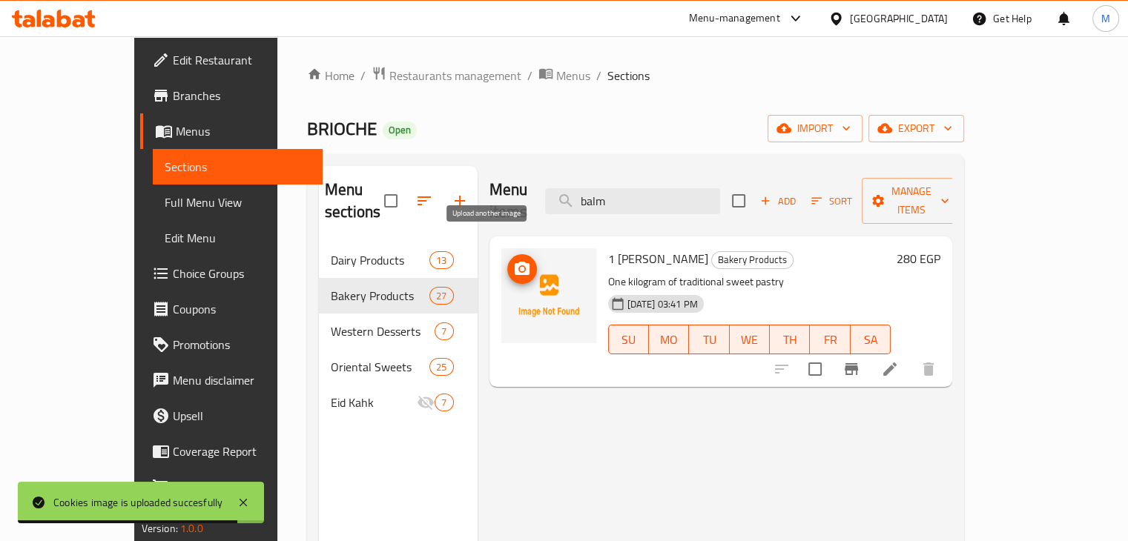
click at [515, 262] on icon "upload picture" at bounding box center [522, 268] width 15 height 13
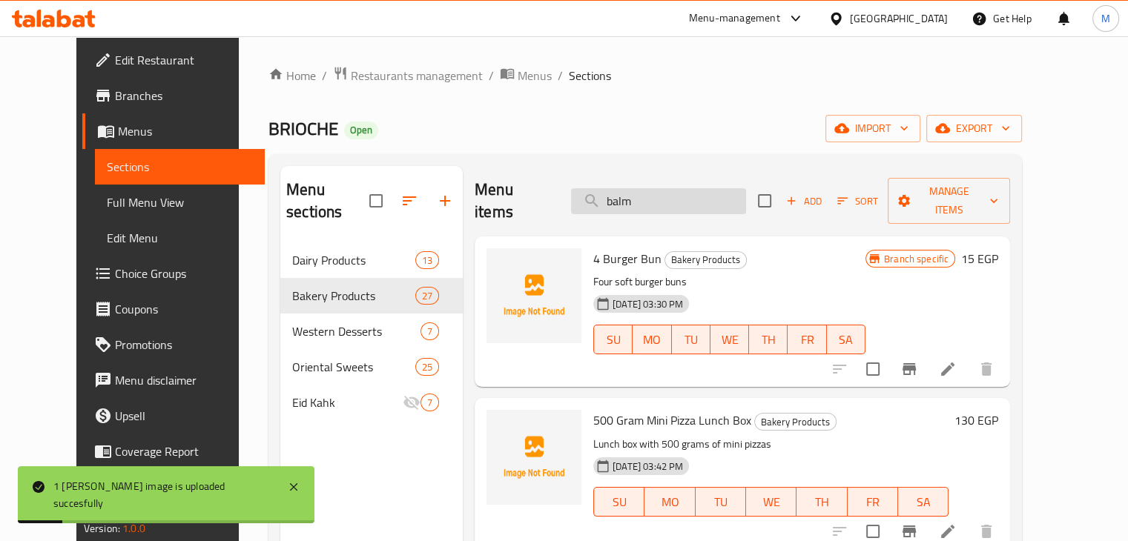
click at [685, 188] on input "balm" at bounding box center [658, 201] width 175 height 26
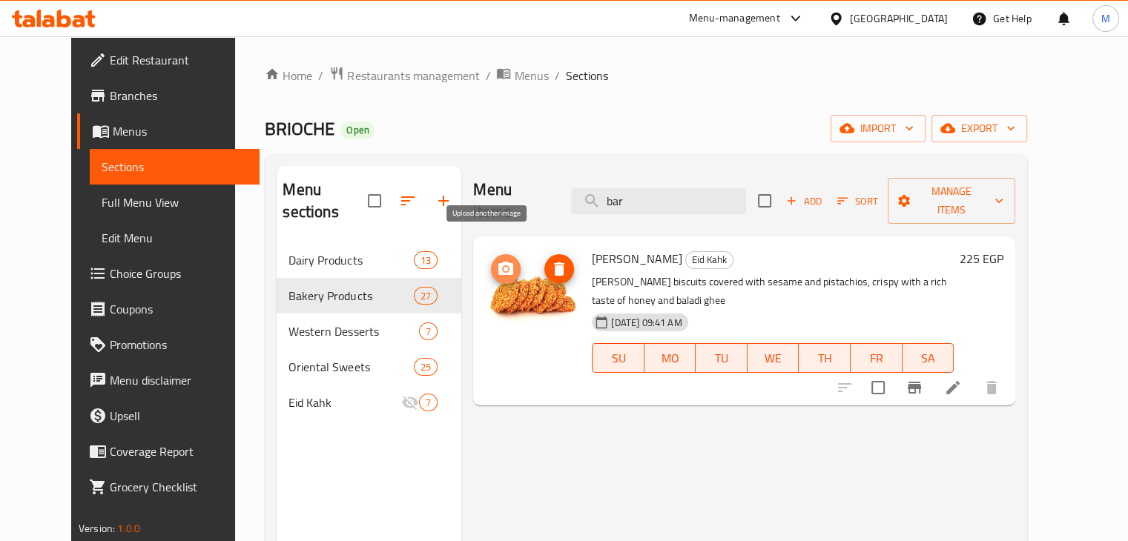
click at [491, 260] on span "upload picture" at bounding box center [506, 269] width 30 height 18
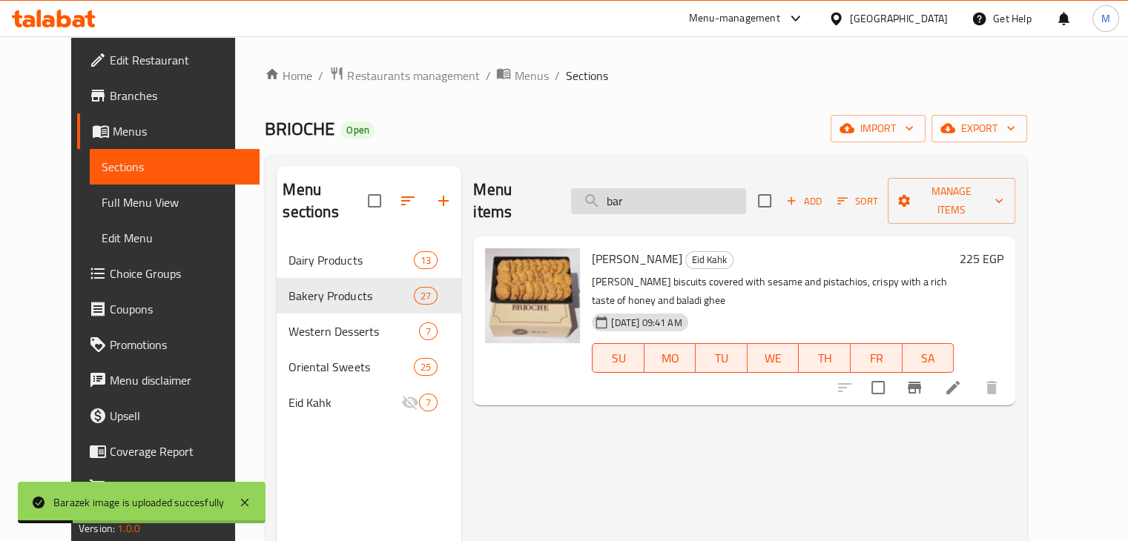
click at [676, 195] on input "bar" at bounding box center [658, 201] width 175 height 26
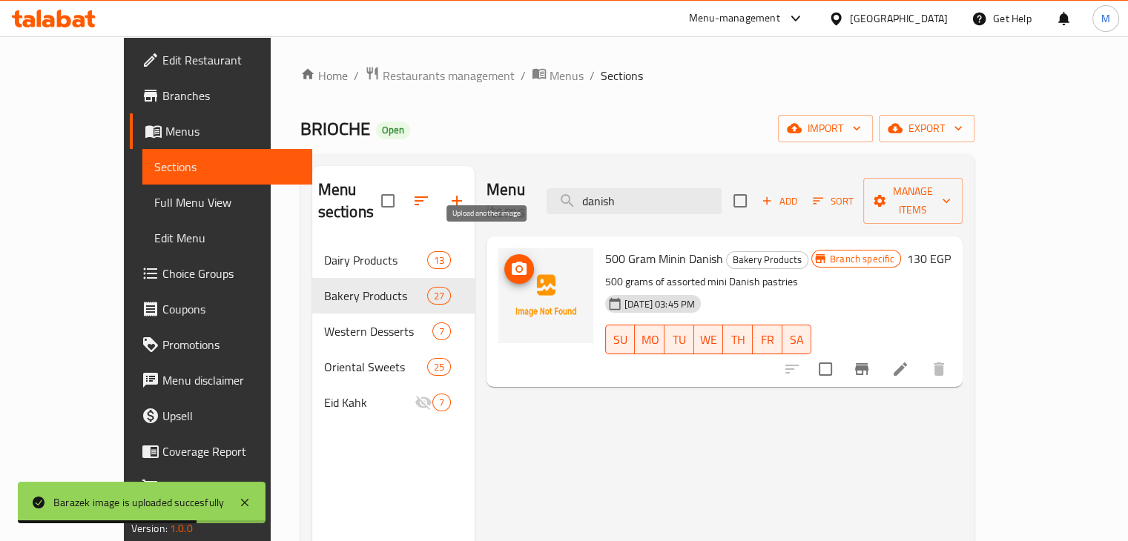
click at [510, 260] on icon "upload picture" at bounding box center [519, 269] width 18 height 18
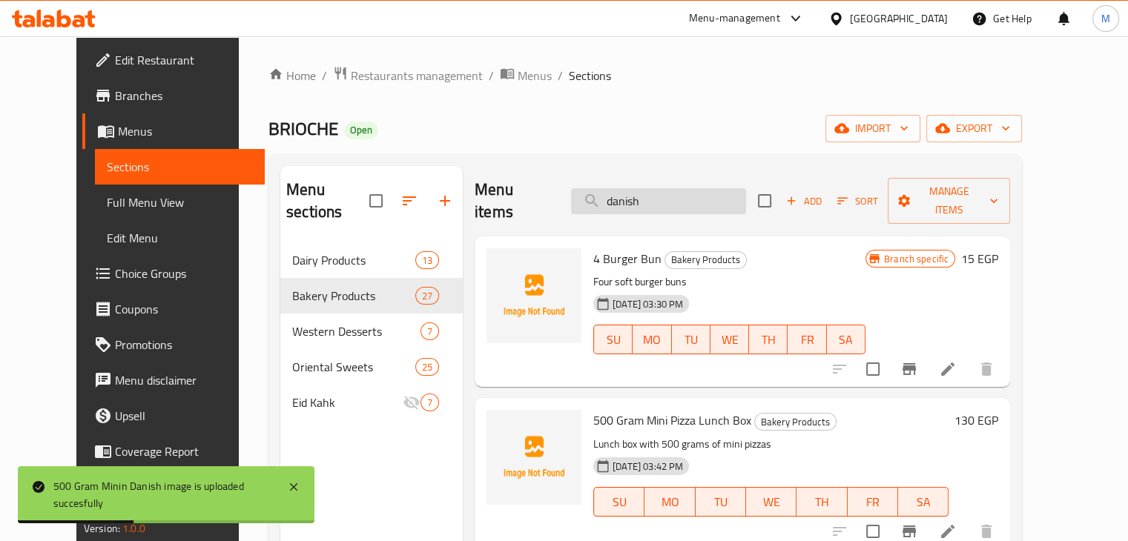
click at [661, 195] on input "danish" at bounding box center [658, 201] width 175 height 26
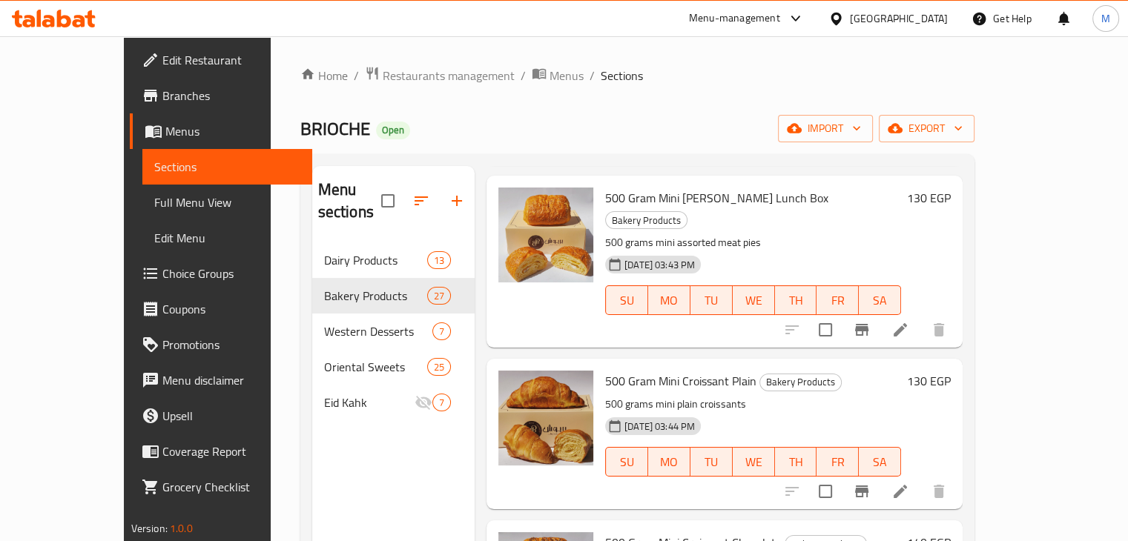
scroll to position [224, 0]
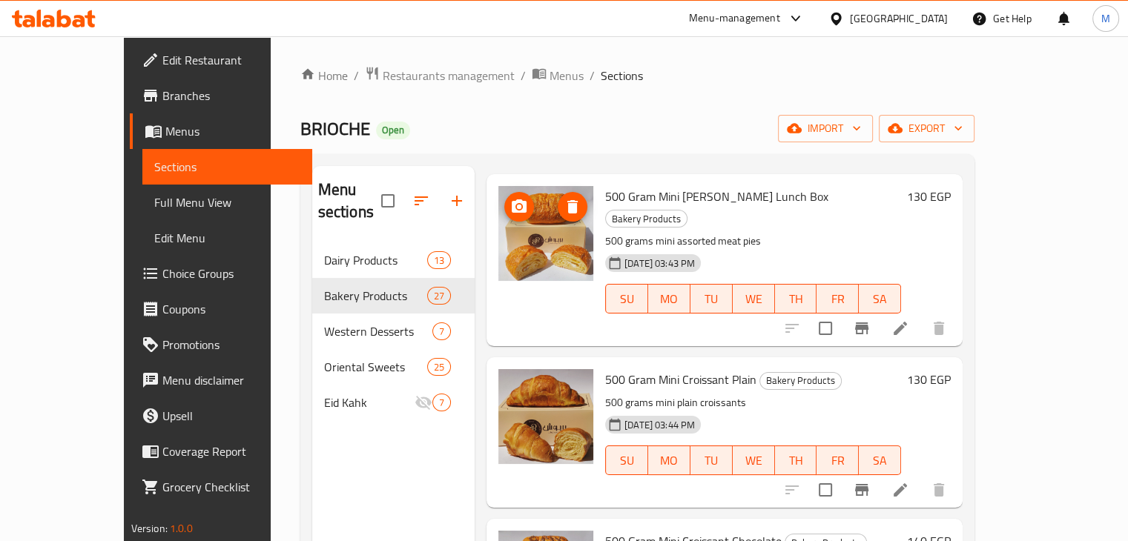
click at [517, 205] on circle "upload picture" at bounding box center [519, 207] width 4 height 4
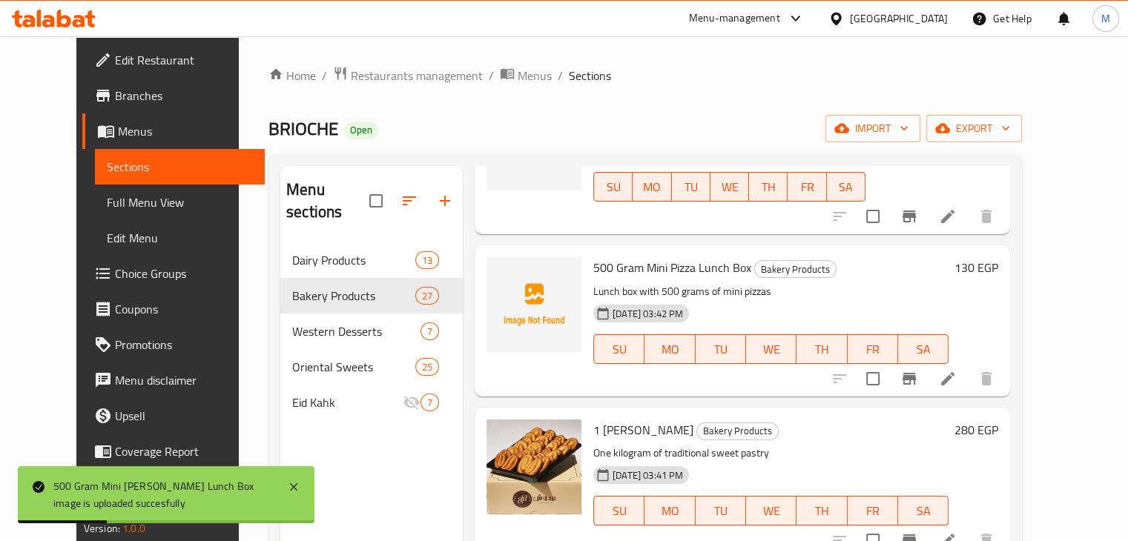
scroll to position [0, 0]
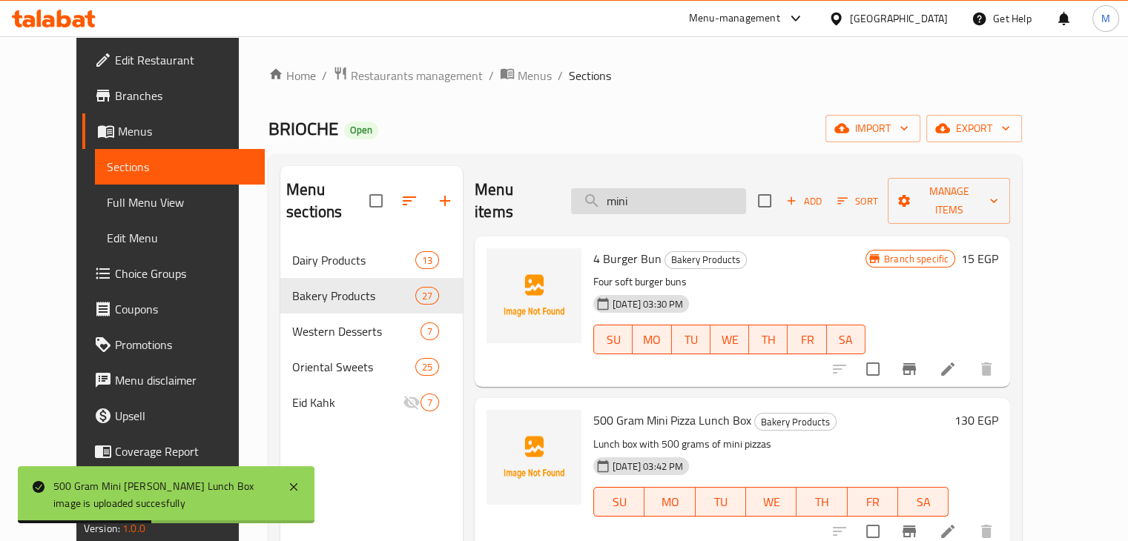
click at [664, 188] on input "mini" at bounding box center [658, 201] width 175 height 26
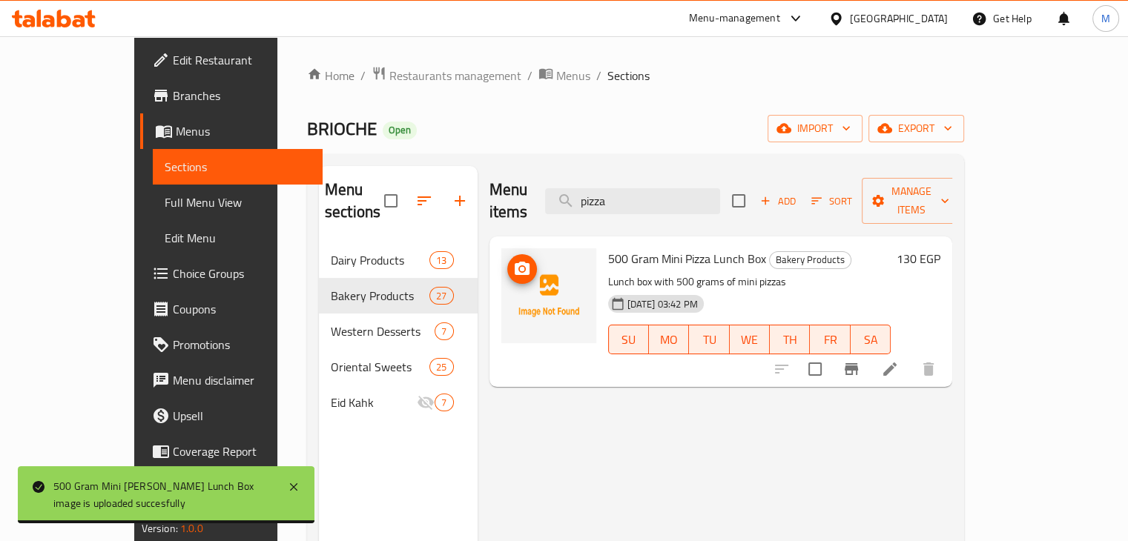
click at [513, 260] on icon "upload picture" at bounding box center [522, 269] width 18 height 18
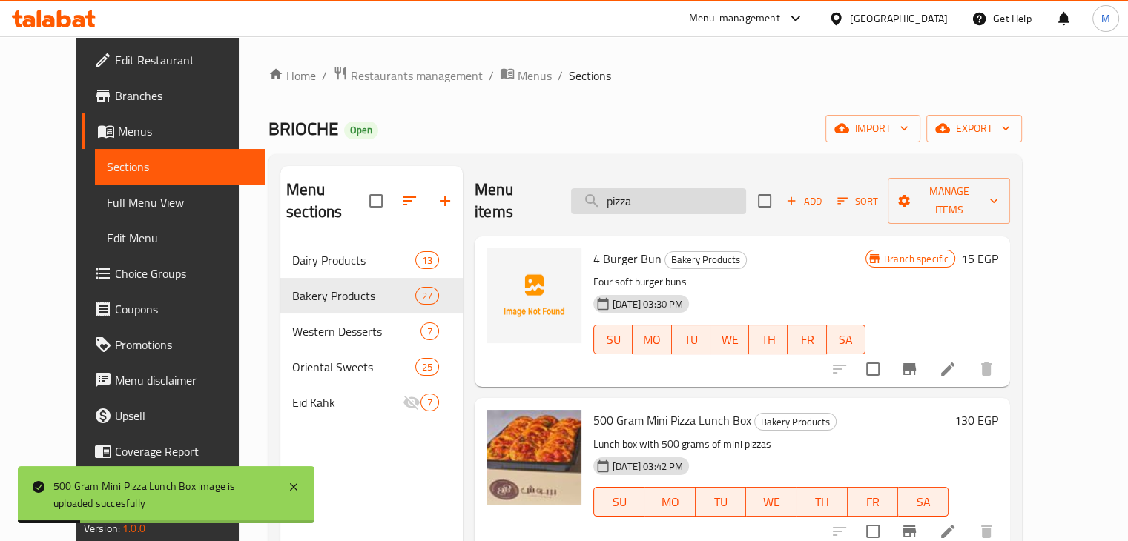
click at [673, 194] on input "pizza" at bounding box center [658, 201] width 175 height 26
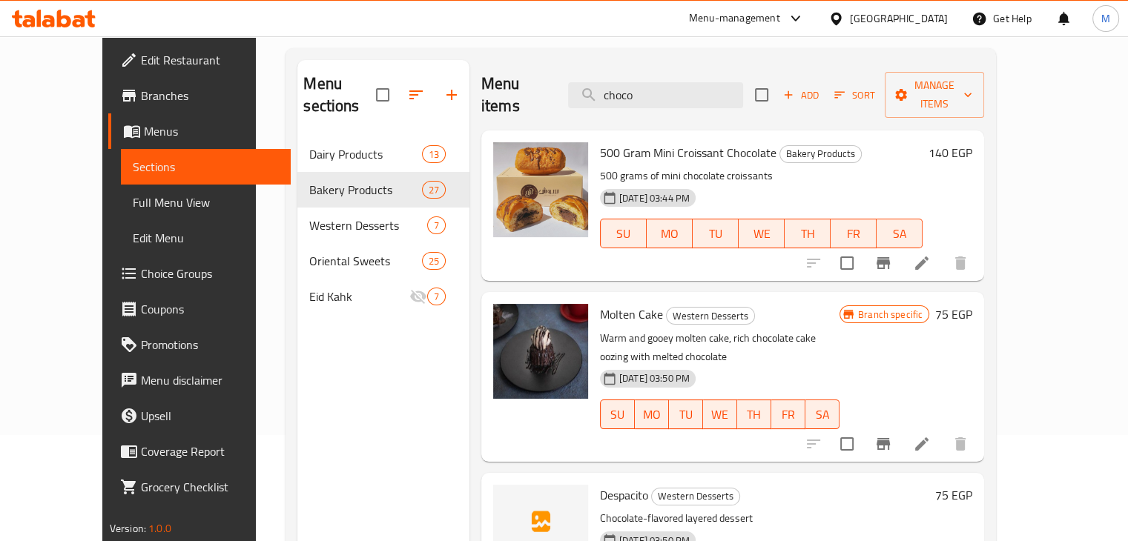
scroll to position [104, 0]
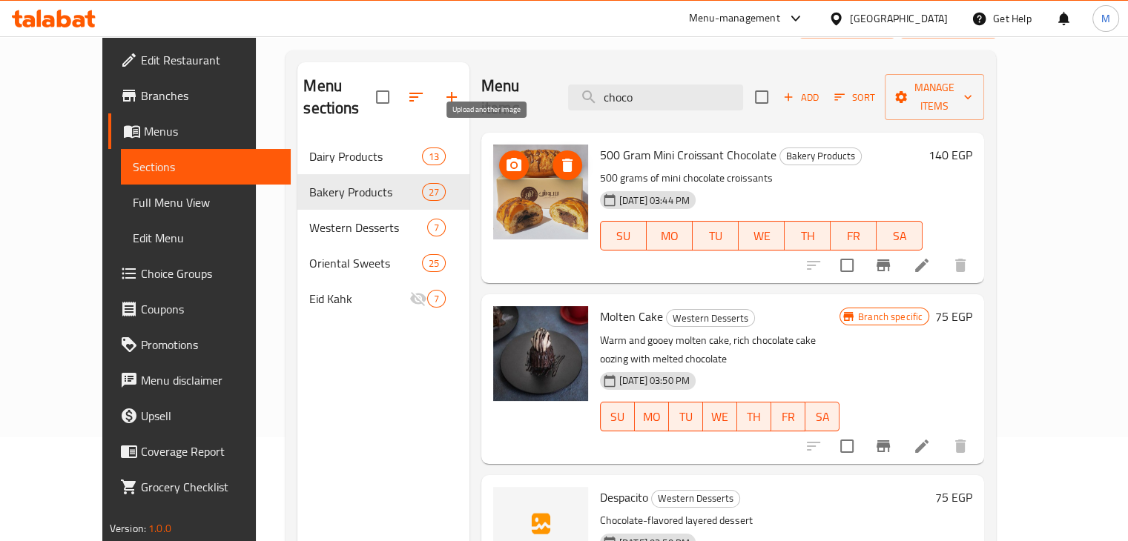
type input "choco"
click at [506, 158] on icon "upload picture" at bounding box center [513, 164] width 15 height 13
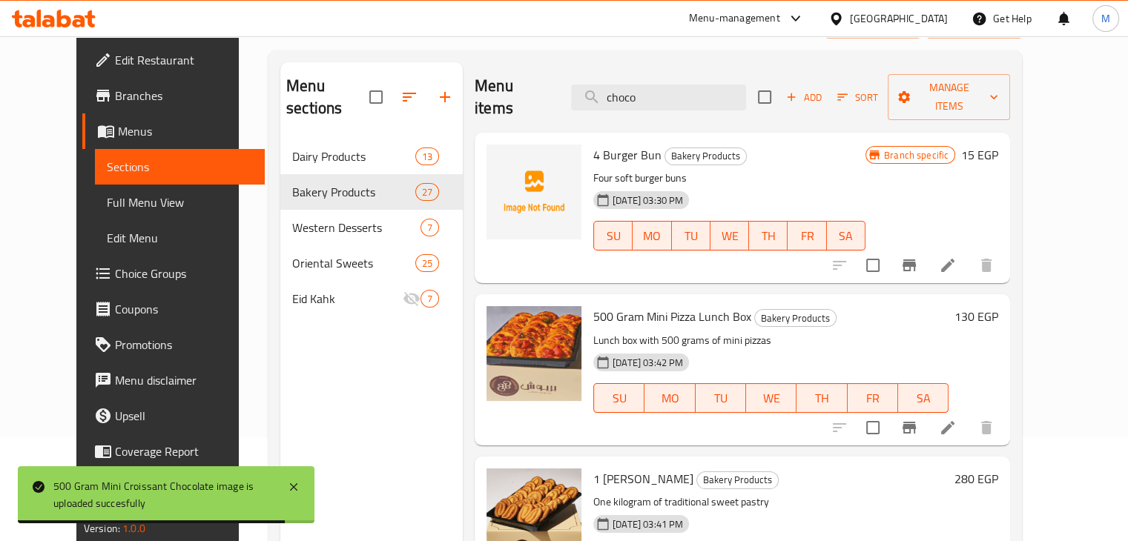
click at [506, 54] on div "Menu sections Dairy Products 13 Bakery Products 27 Western Desserts 7 Oriental …" at bounding box center [644, 332] width 753 height 565
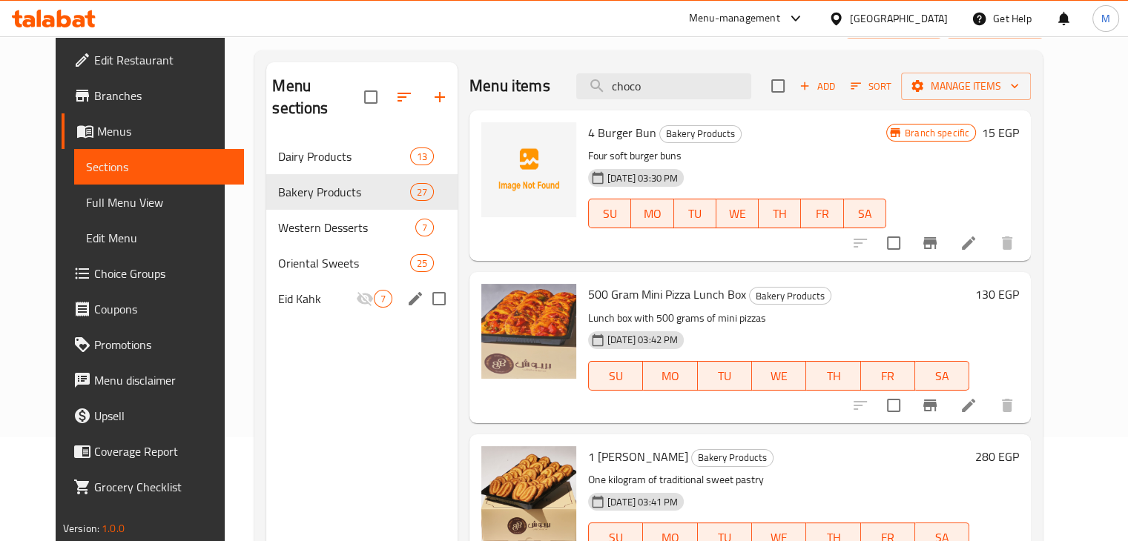
click at [380, 285] on div "Eid Kahk 7" at bounding box center [361, 299] width 191 height 36
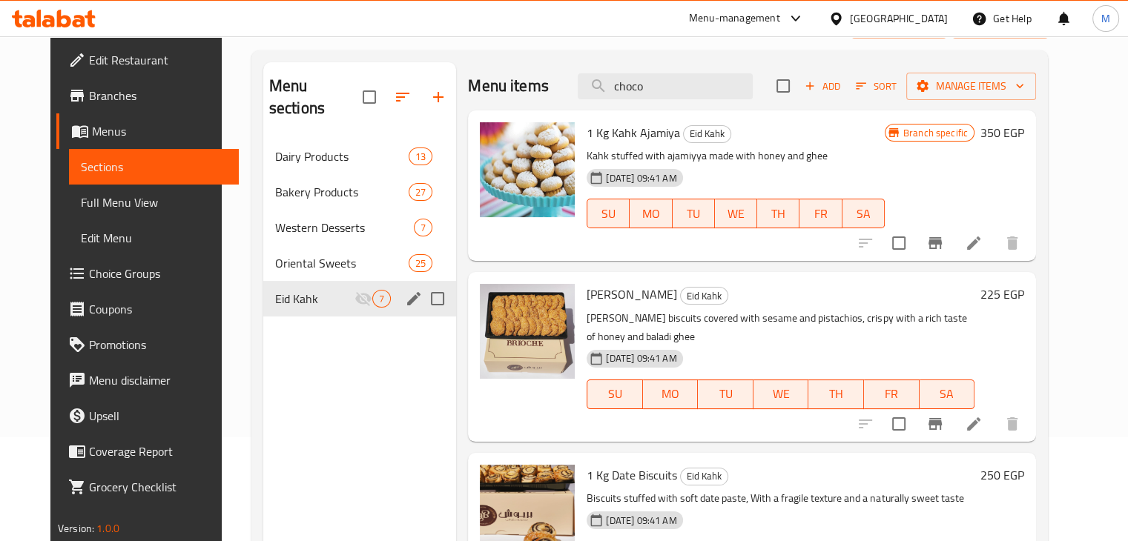
click at [405, 290] on icon "edit" at bounding box center [414, 299] width 18 height 18
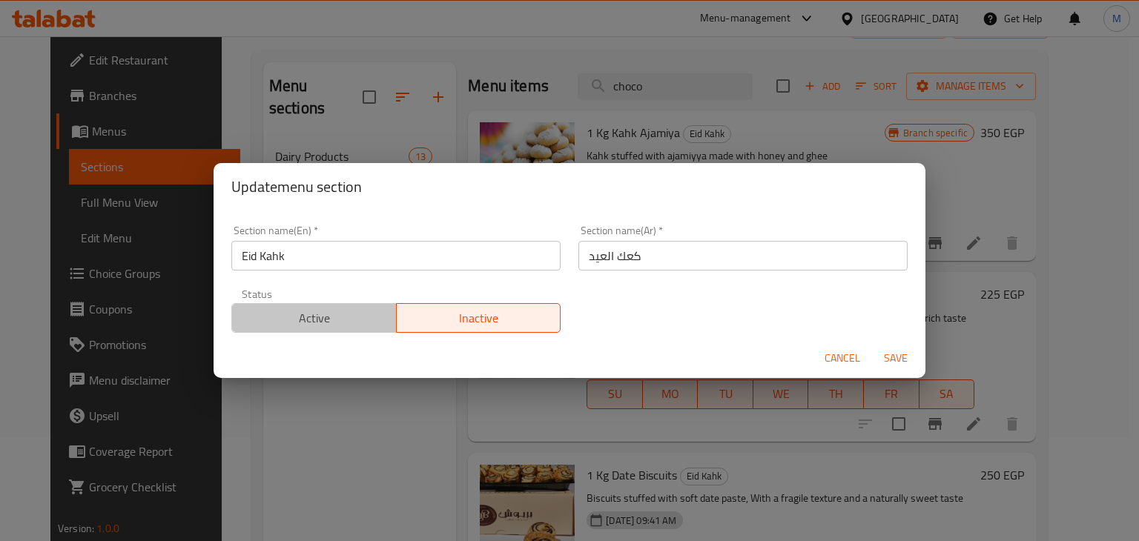
click at [340, 321] on span "Active" at bounding box center [314, 319] width 153 height 22
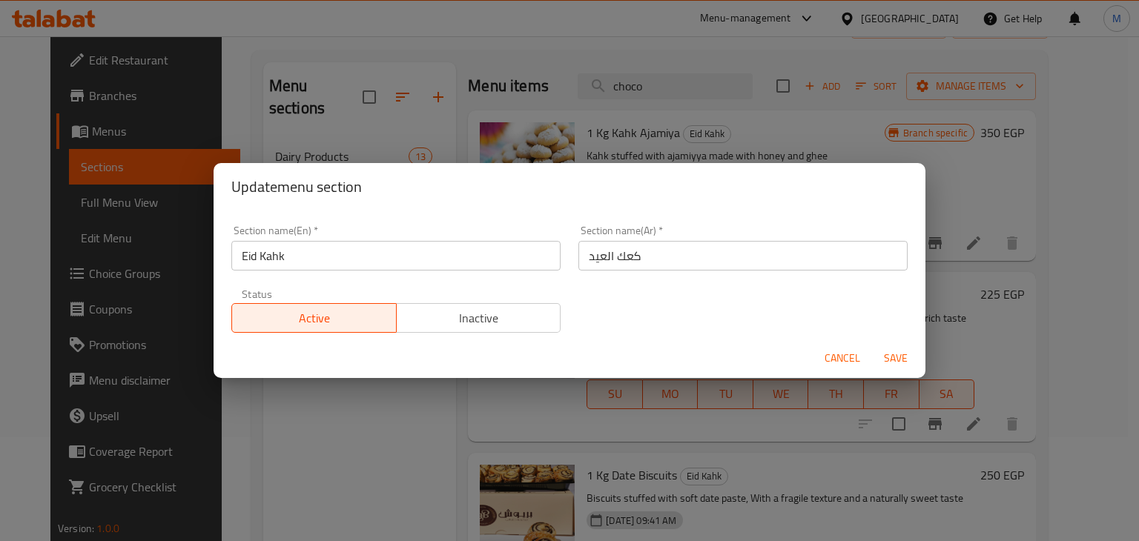
click at [905, 374] on div "Cancel Save" at bounding box center [570, 358] width 712 height 39
click at [902, 363] on span "Save" at bounding box center [896, 358] width 36 height 19
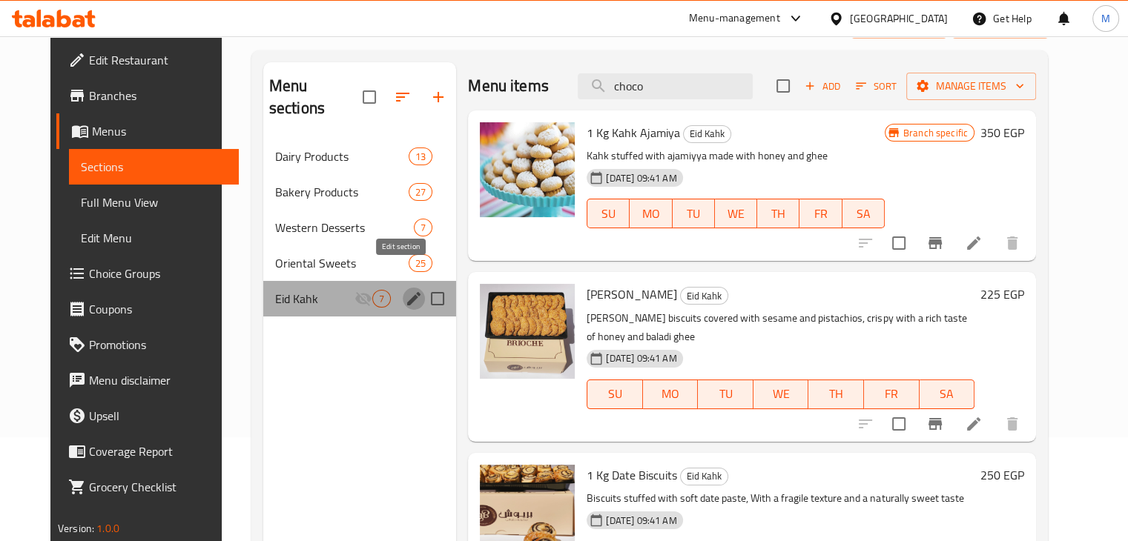
click at [407, 292] on icon "edit" at bounding box center [413, 298] width 13 height 13
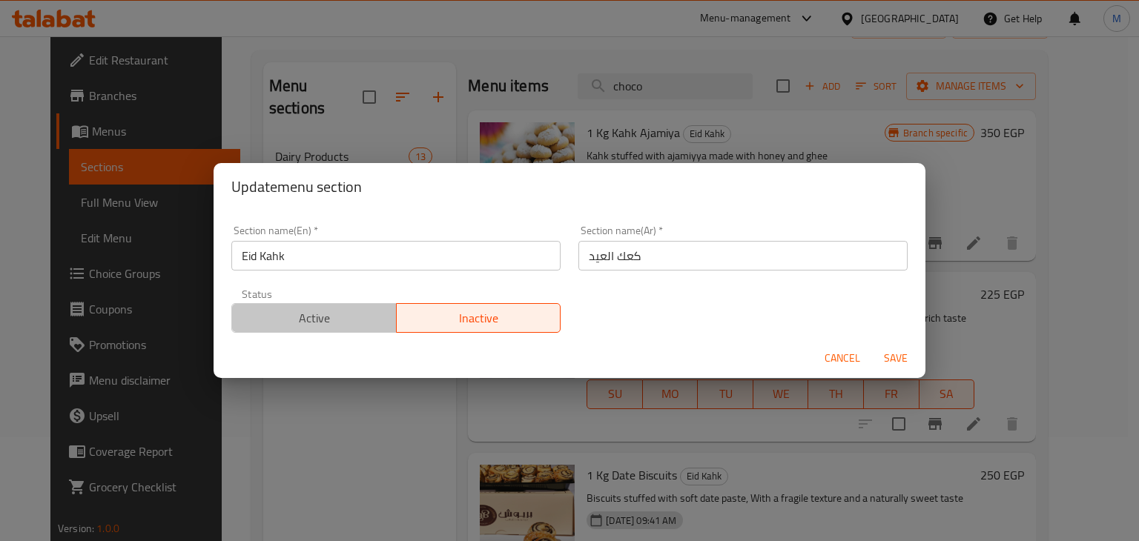
click at [379, 320] on span "Active" at bounding box center [314, 319] width 153 height 22
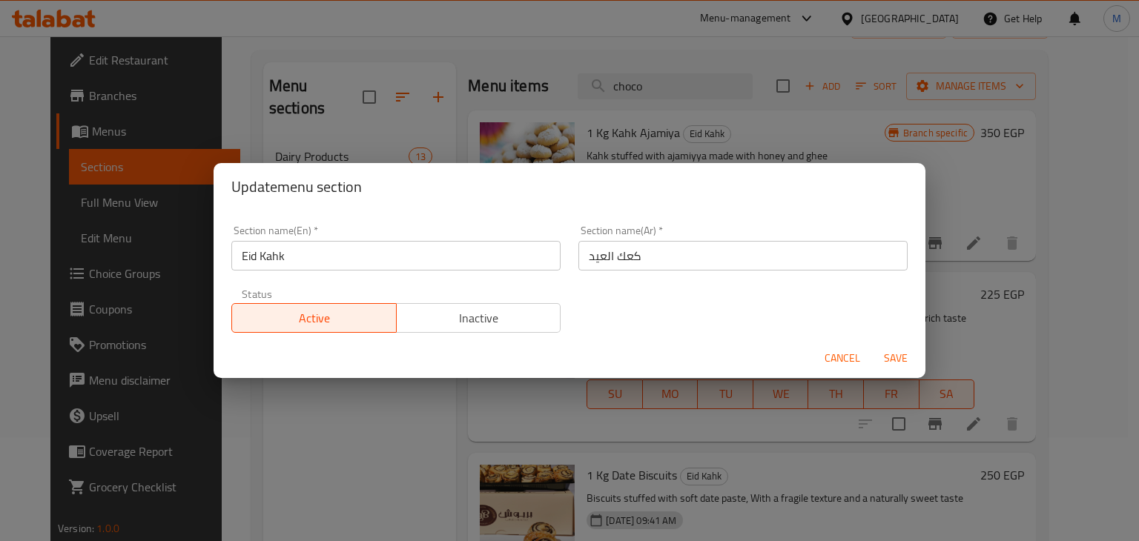
click at [893, 354] on span "Save" at bounding box center [896, 358] width 36 height 19
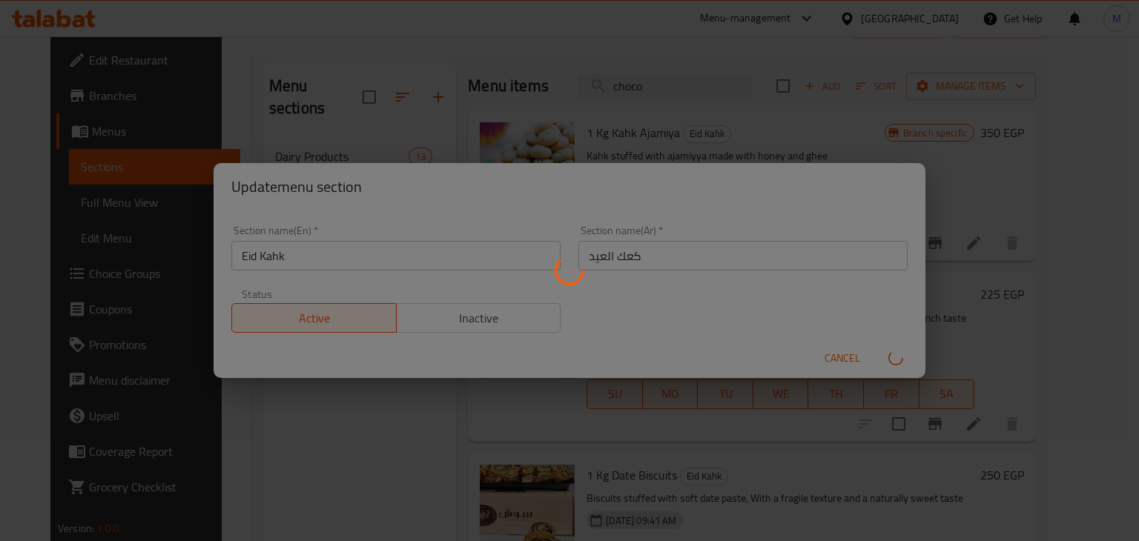
click at [835, 214] on div "Menu sections" at bounding box center [569, 270] width 1139 height 541
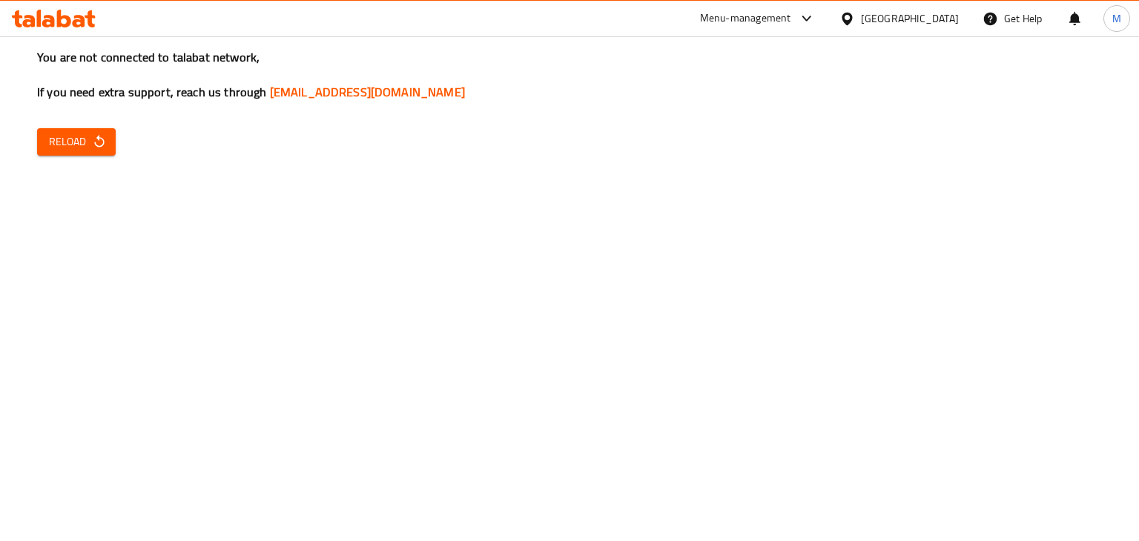
click at [95, 141] on icon "button" at bounding box center [99, 141] width 15 height 15
click at [103, 139] on icon "button" at bounding box center [99, 141] width 15 height 15
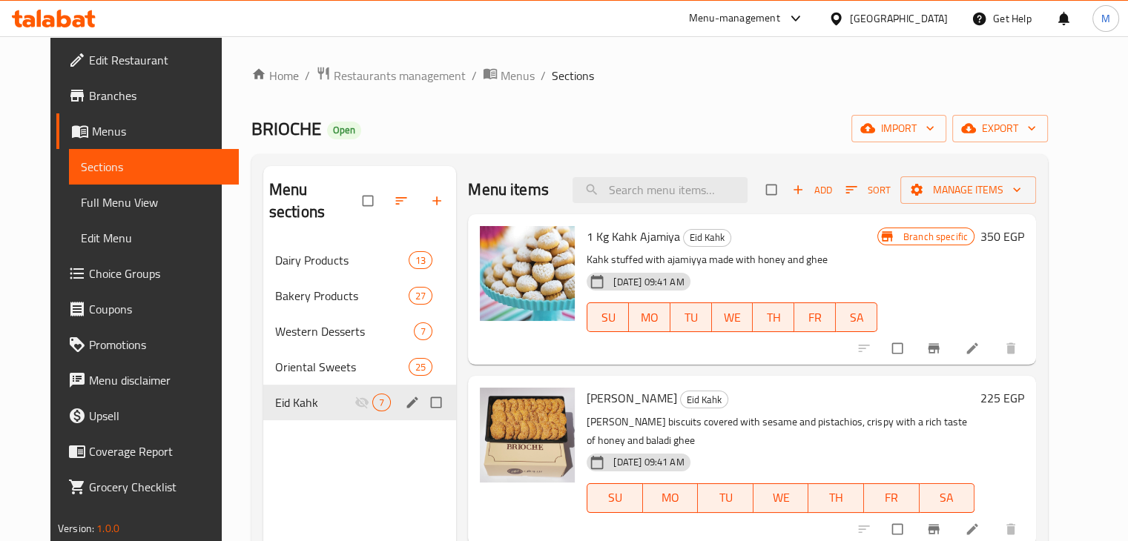
click at [405, 395] on icon "edit" at bounding box center [412, 402] width 15 height 15
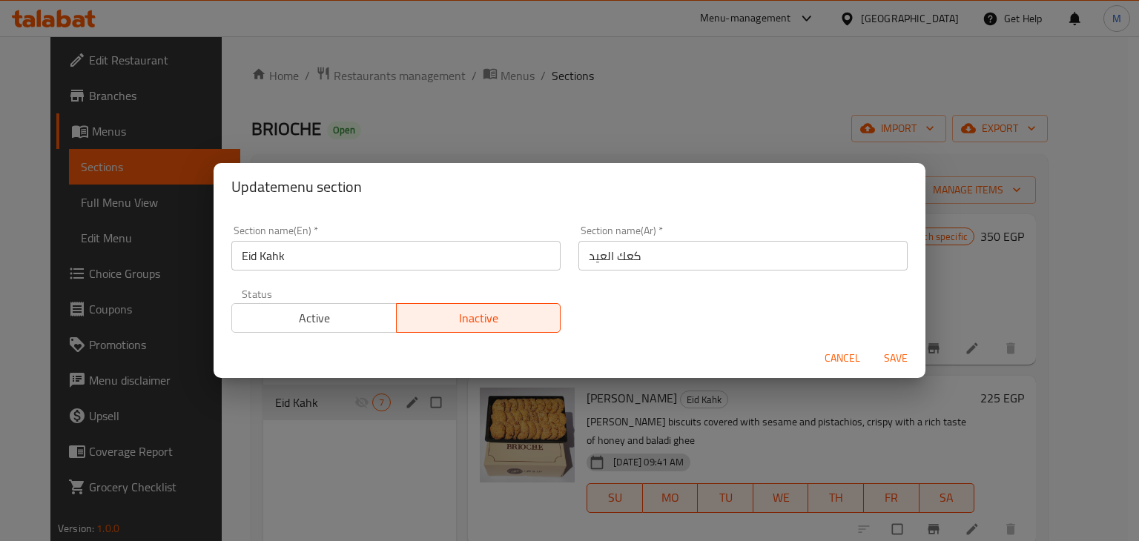
click at [337, 308] on span "Active" at bounding box center [314, 319] width 153 height 22
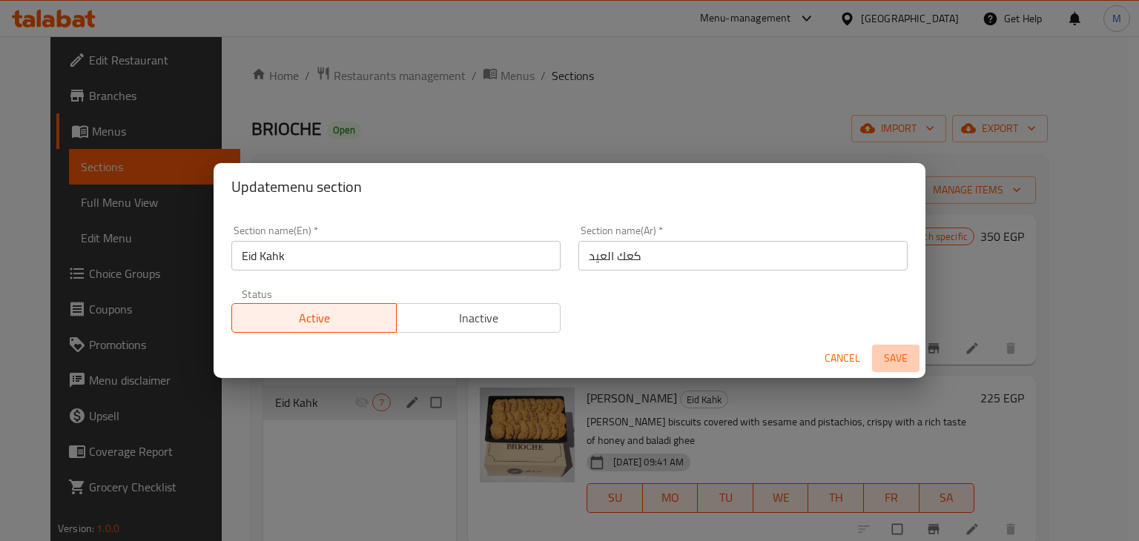
click at [880, 359] on span "Save" at bounding box center [896, 358] width 36 height 19
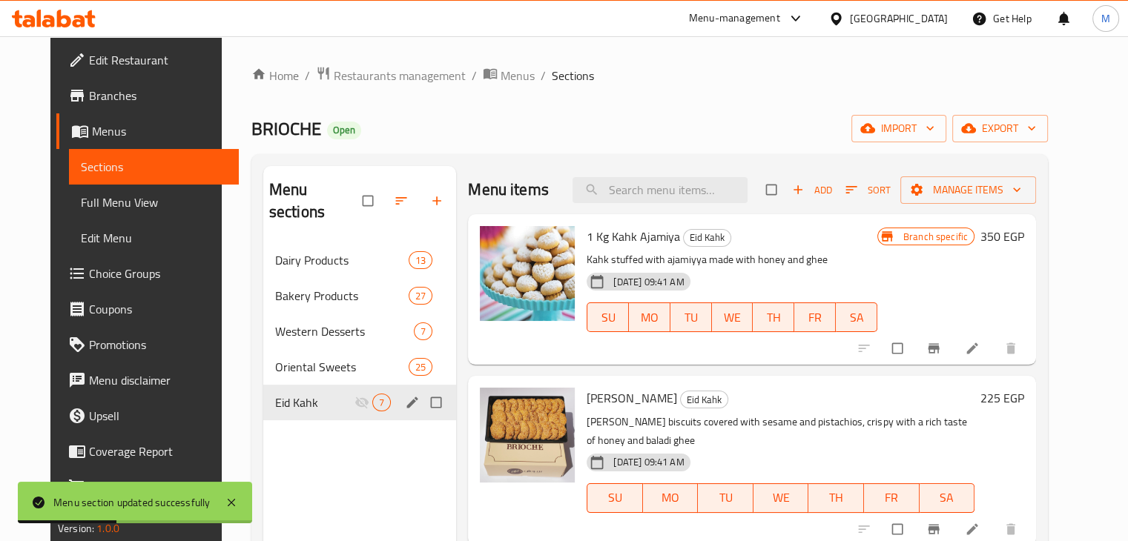
click at [655, 110] on div "Home / Restaurants management / Menus / Sections BRIOCHE Open import export Men…" at bounding box center [649, 392] width 796 height 653
